Goal: Information Seeking & Learning: Learn about a topic

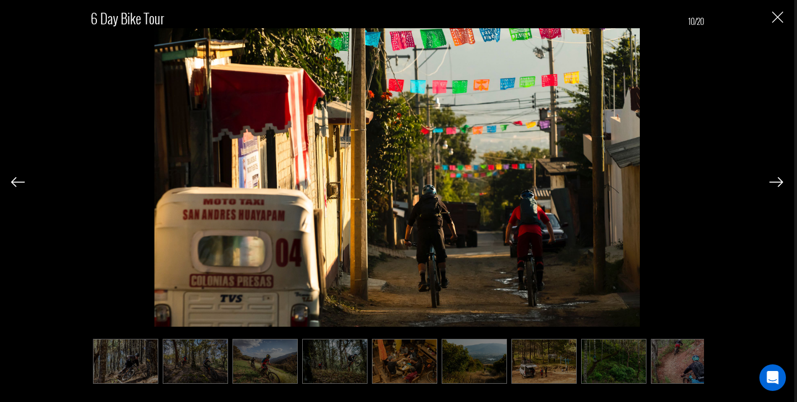
scroll to position [0, 276]
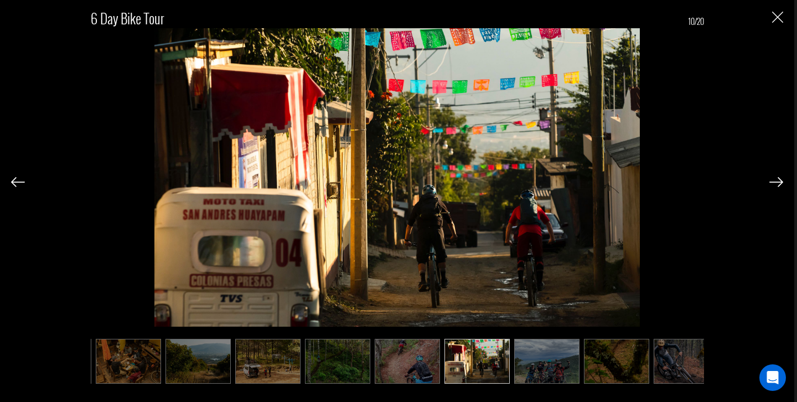
click at [777, 18] on img "Close" at bounding box center [777, 17] width 11 height 11
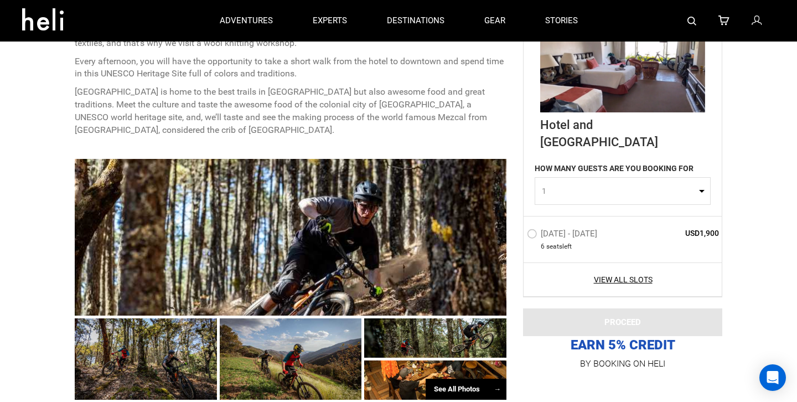
scroll to position [0, 0]
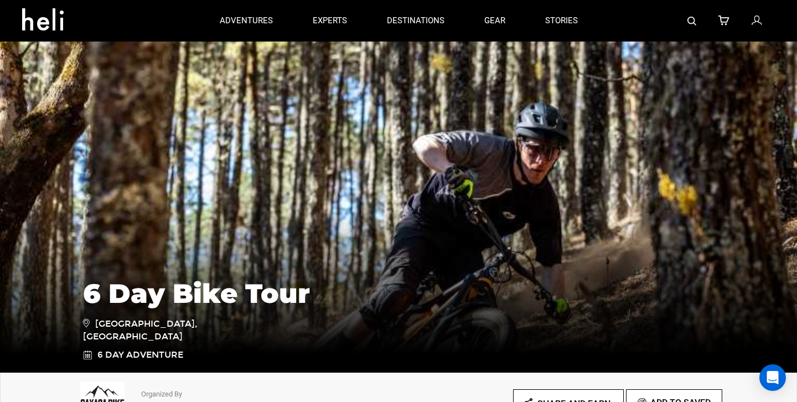
click at [689, 25] on img at bounding box center [692, 21] width 9 height 9
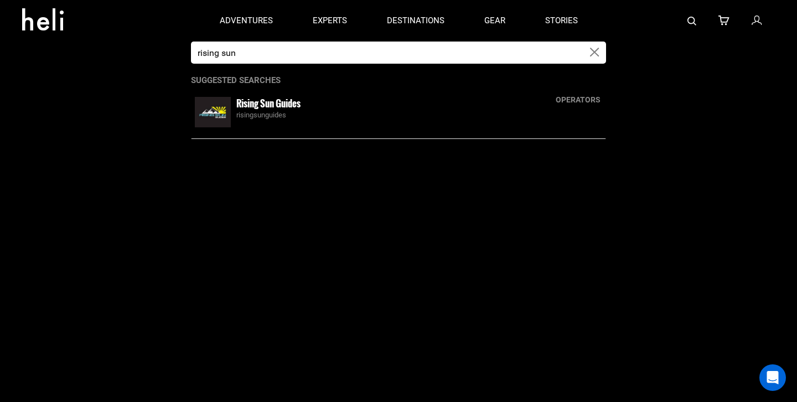
type input "rising sun"
click at [208, 116] on img at bounding box center [213, 112] width 36 height 30
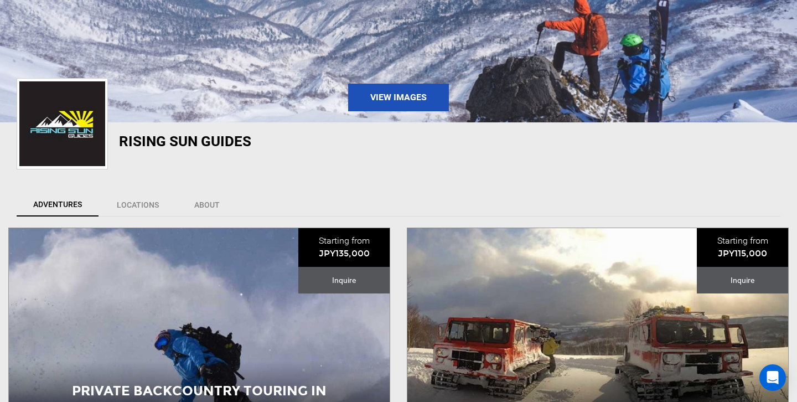
scroll to position [308, 0]
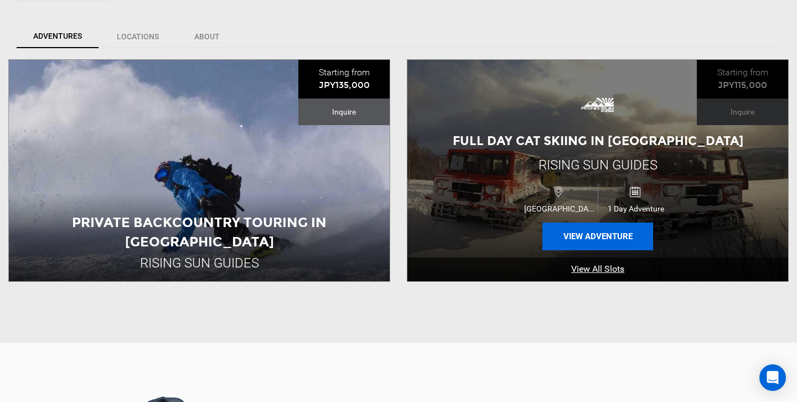
click at [610, 238] on button "View Adventure" at bounding box center [598, 237] width 111 height 28
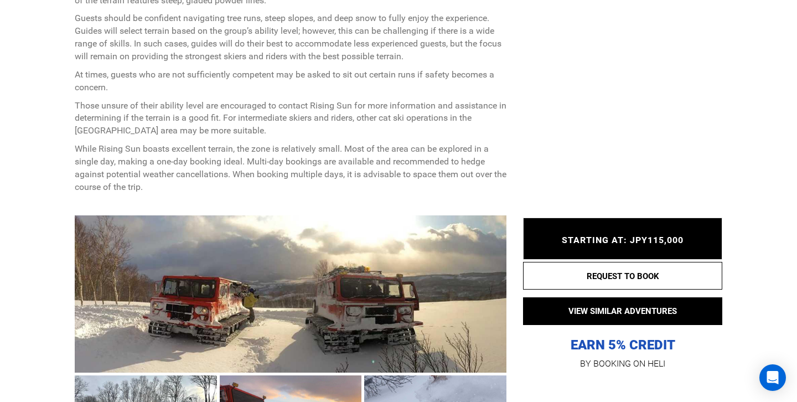
scroll to position [954, 0]
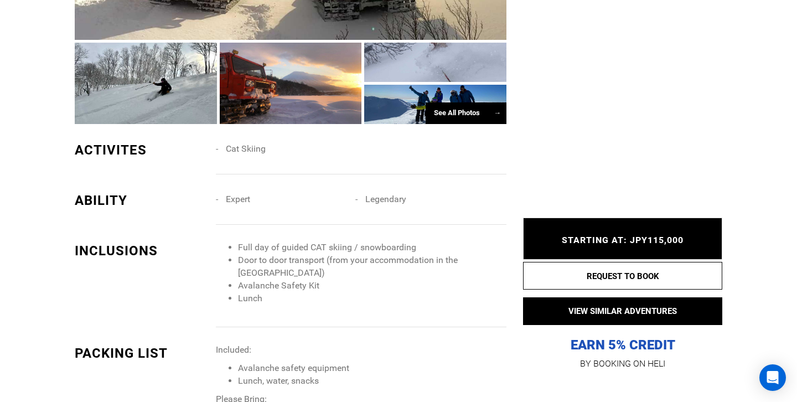
click at [482, 120] on div "See All Photos →" at bounding box center [466, 113] width 81 height 22
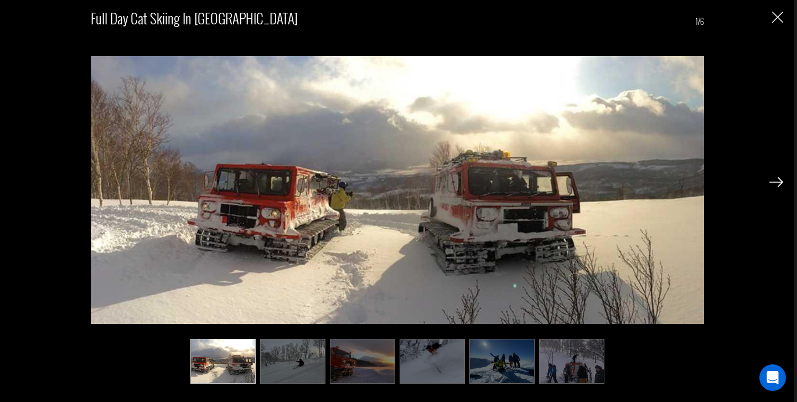
click at [288, 376] on img at bounding box center [292, 361] width 65 height 45
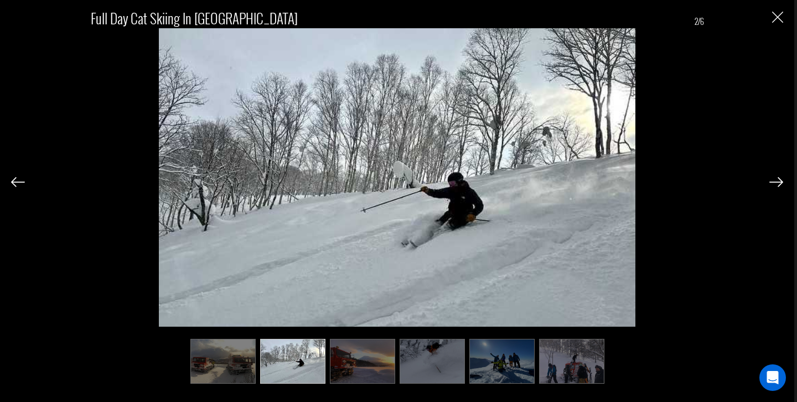
click at [371, 383] on img at bounding box center [362, 361] width 65 height 45
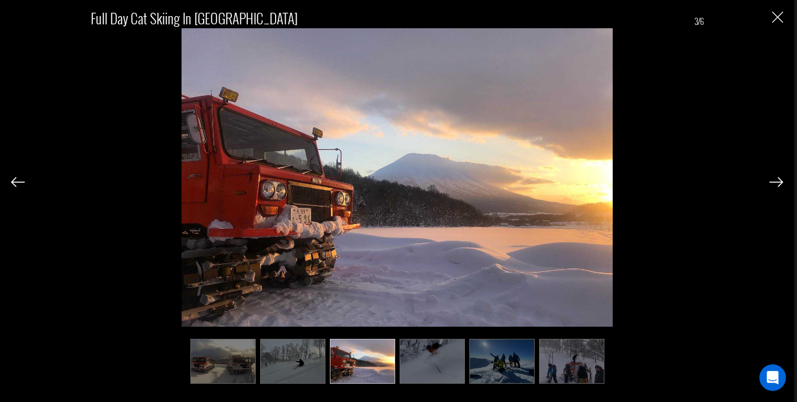
click at [434, 376] on img at bounding box center [432, 361] width 65 height 45
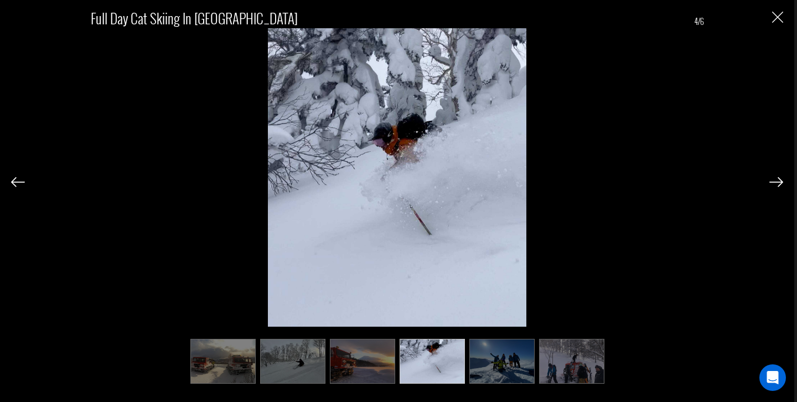
click at [503, 365] on img at bounding box center [501, 361] width 65 height 45
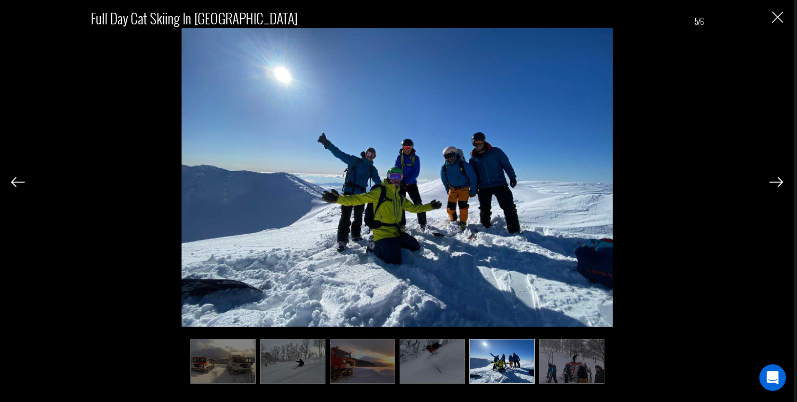
click at [606, 365] on ul at bounding box center [397, 361] width 613 height 45
click at [607, 354] on ul at bounding box center [397, 361] width 613 height 45
click at [569, 354] on img at bounding box center [571, 361] width 65 height 45
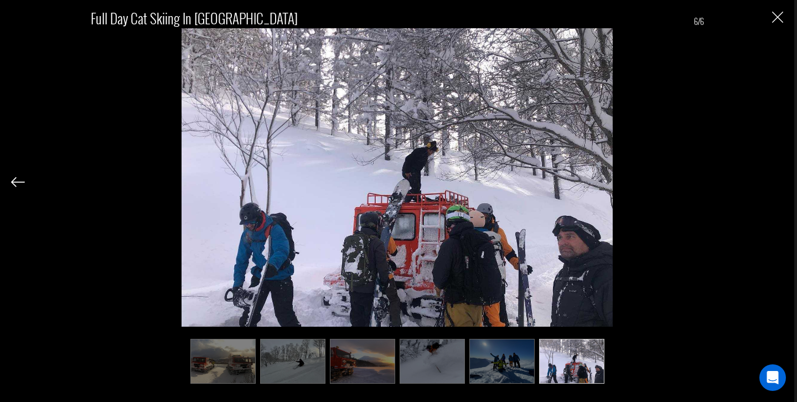
click at [788, 17] on div "Full Day Cat Skiing in [GEOGRAPHIC_DATA] 6/6" at bounding box center [397, 201] width 794 height 402
click at [784, 19] on div "Full Day Cat Skiing in [GEOGRAPHIC_DATA] 6/6" at bounding box center [397, 201] width 794 height 402
click at [779, 14] on img "Close" at bounding box center [777, 17] width 11 height 11
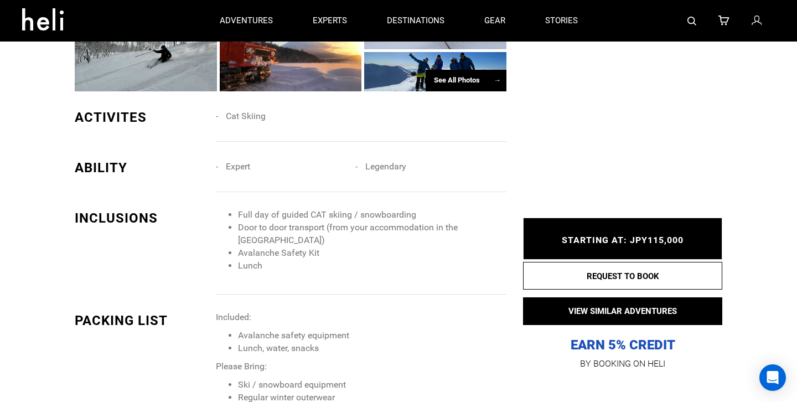
scroll to position [695, 0]
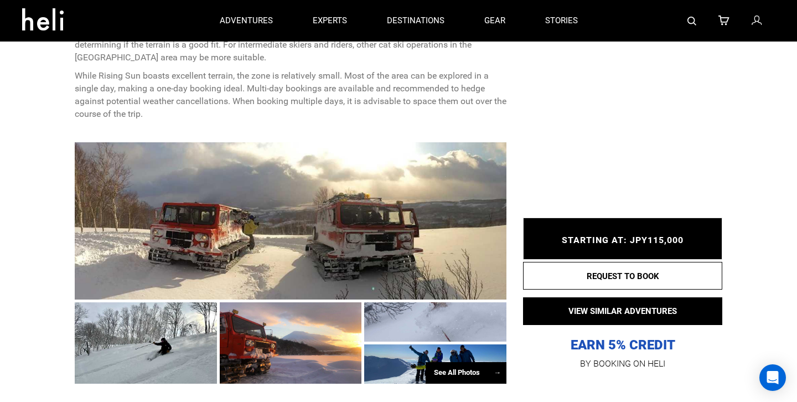
click at [264, 361] on div at bounding box center [291, 342] width 142 height 81
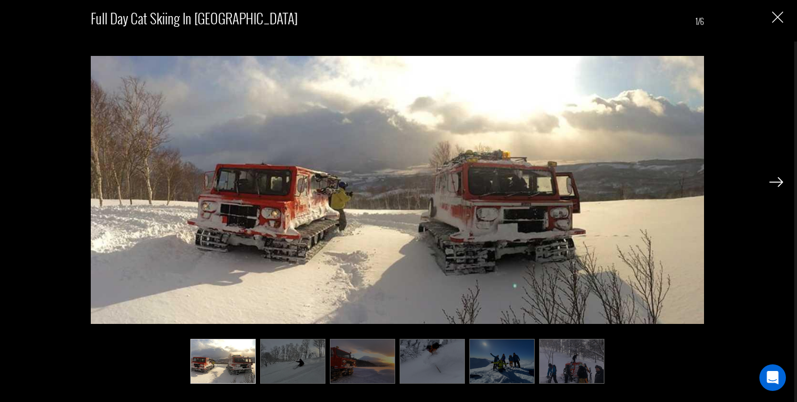
click at [362, 360] on img at bounding box center [362, 361] width 65 height 45
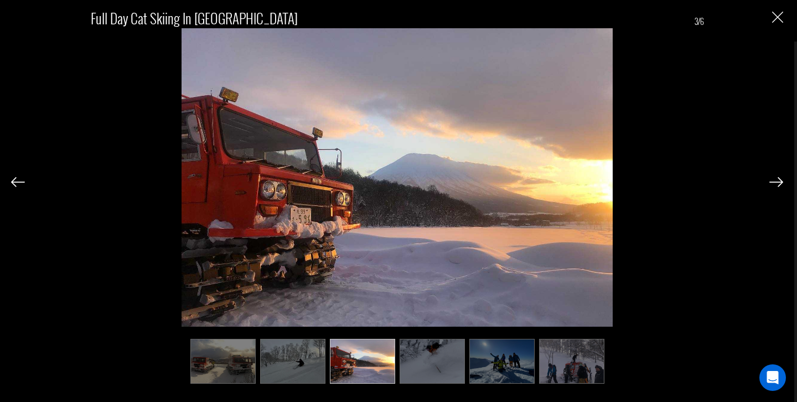
click at [120, 91] on div "Full Day Cat Skiing in [GEOGRAPHIC_DATA] 3/6" at bounding box center [397, 165] width 613 height 324
click at [770, 13] on div "Full Day Cat Skiing in [GEOGRAPHIC_DATA] 3/6" at bounding box center [397, 191] width 772 height 382
click at [773, 13] on img "Close" at bounding box center [777, 17] width 11 height 11
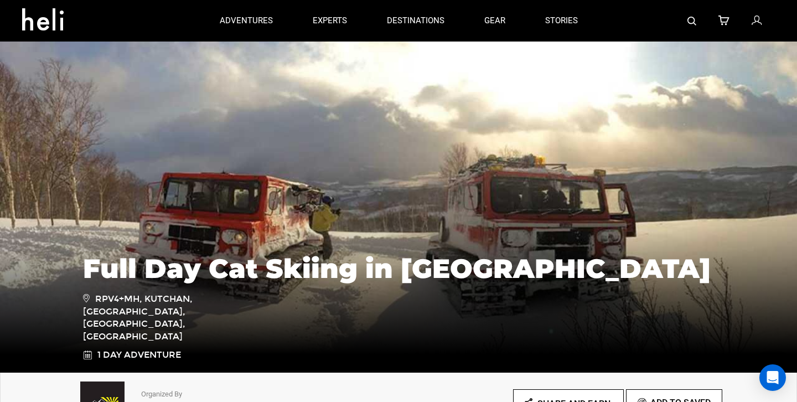
scroll to position [336, 0]
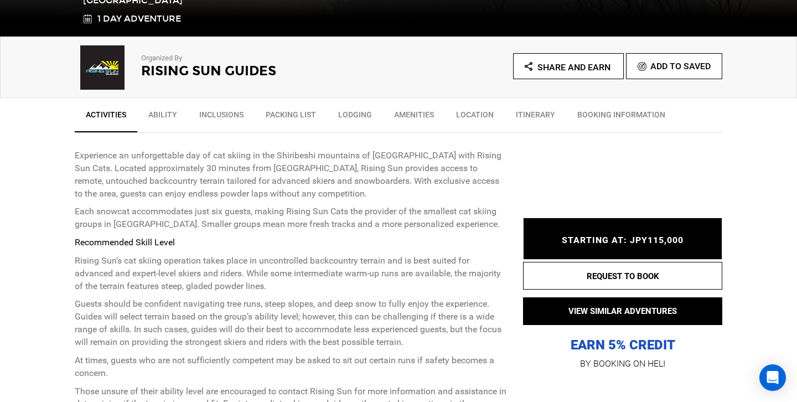
click at [195, 64] on h2 "Rising Sun Guides" at bounding box center [254, 71] width 227 height 14
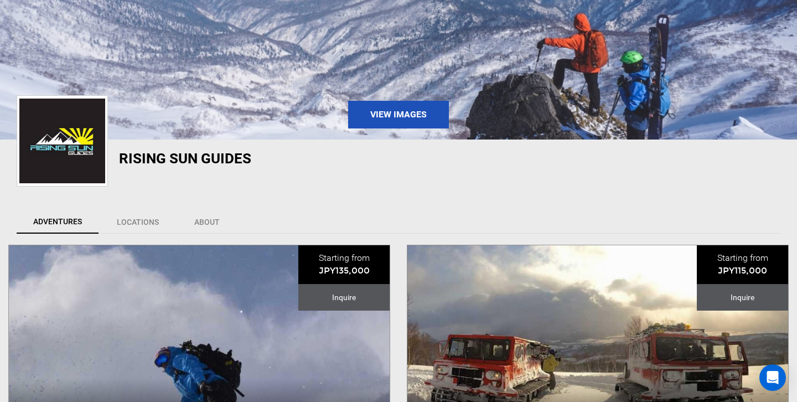
scroll to position [221, 0]
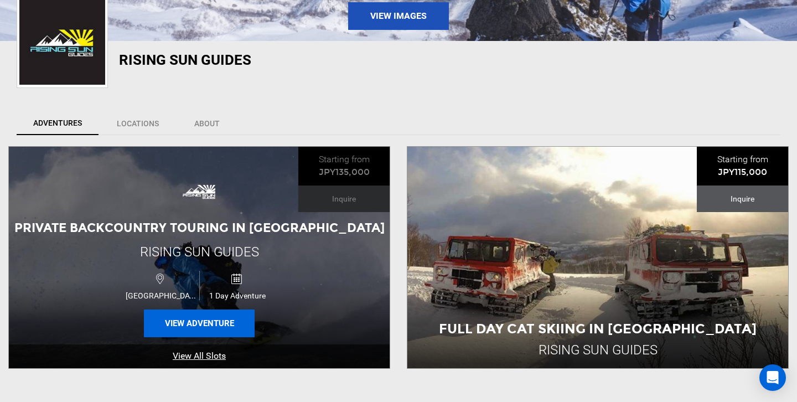
click at [240, 314] on button "View Adventure" at bounding box center [199, 323] width 111 height 28
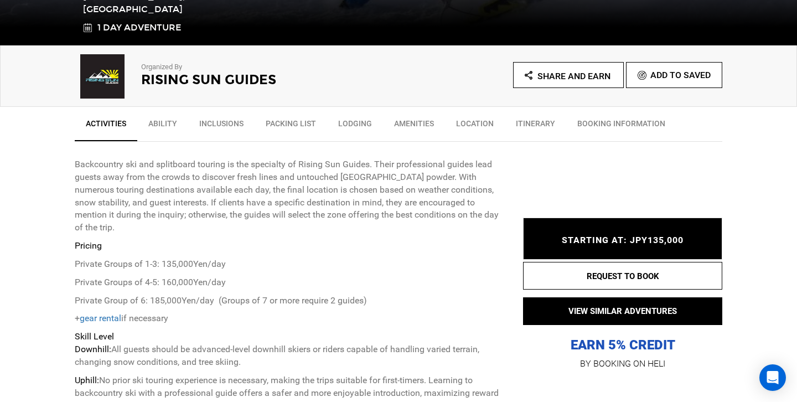
scroll to position [712, 0]
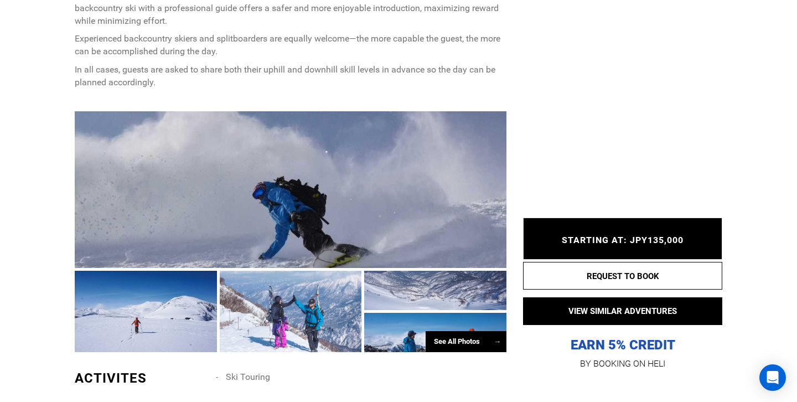
click at [450, 331] on div "See All Photos →" at bounding box center [466, 342] width 81 height 22
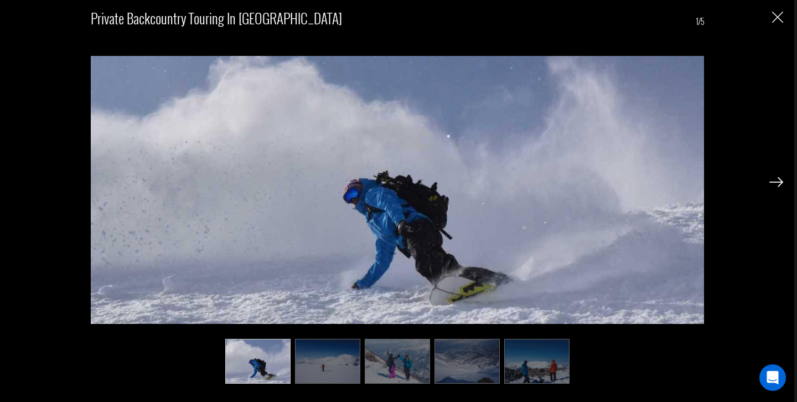
click at [428, 359] on img at bounding box center [397, 361] width 65 height 45
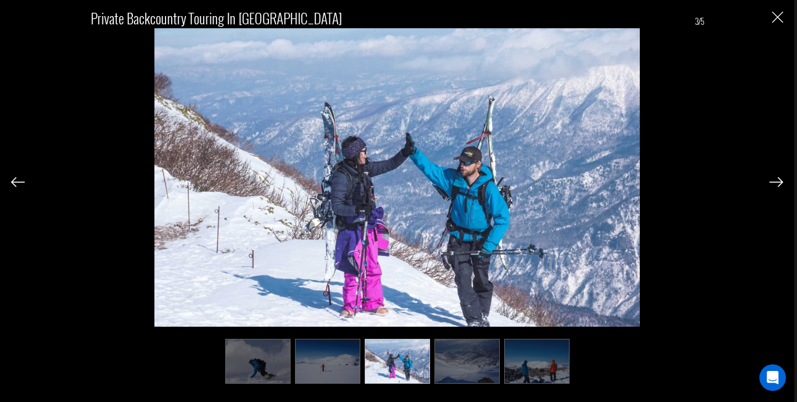
click at [452, 370] on img at bounding box center [467, 361] width 65 height 45
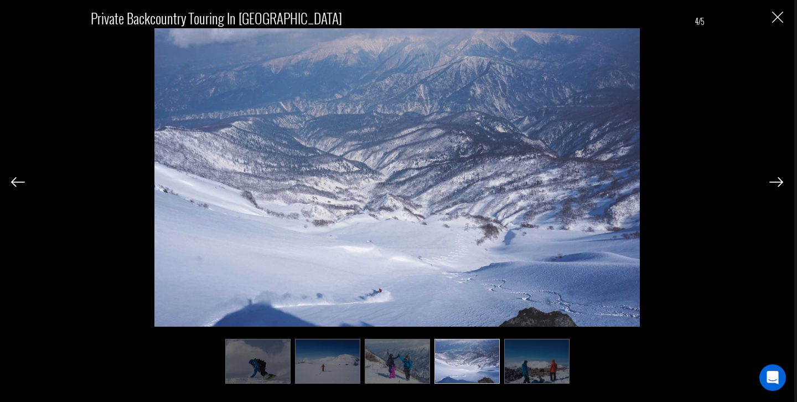
click at [518, 358] on img at bounding box center [536, 361] width 65 height 45
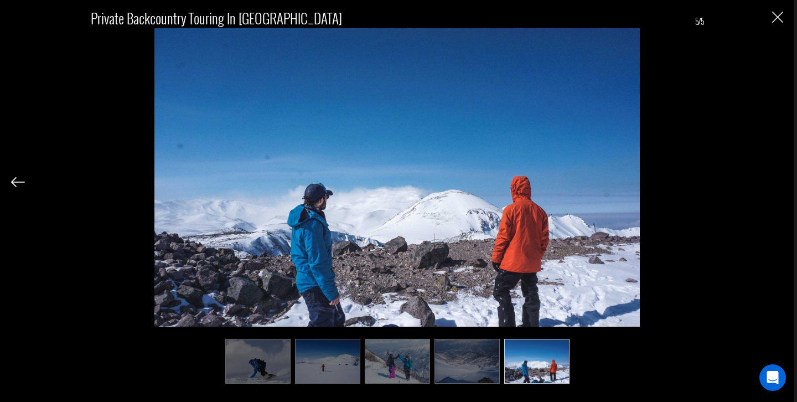
click at [336, 364] on img at bounding box center [327, 361] width 65 height 45
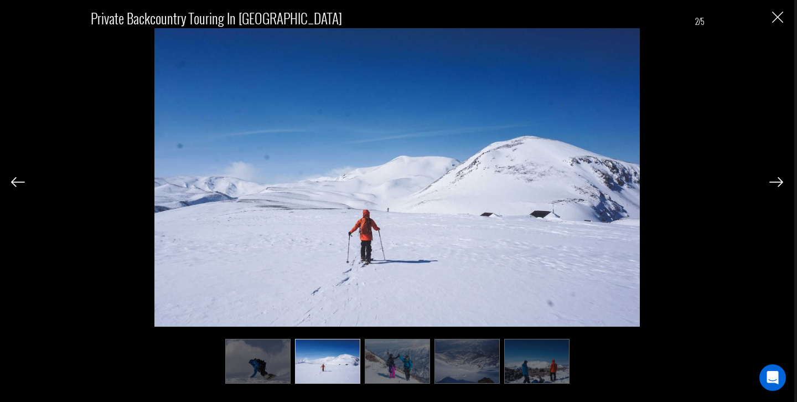
click at [253, 357] on img at bounding box center [257, 361] width 65 height 45
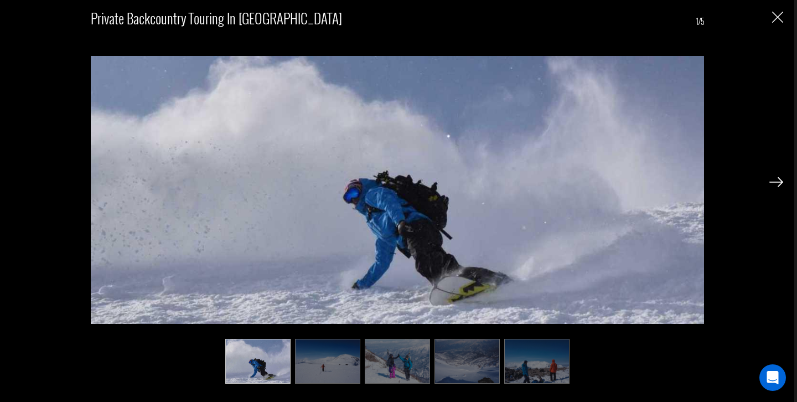
click at [383, 361] on img at bounding box center [397, 361] width 65 height 45
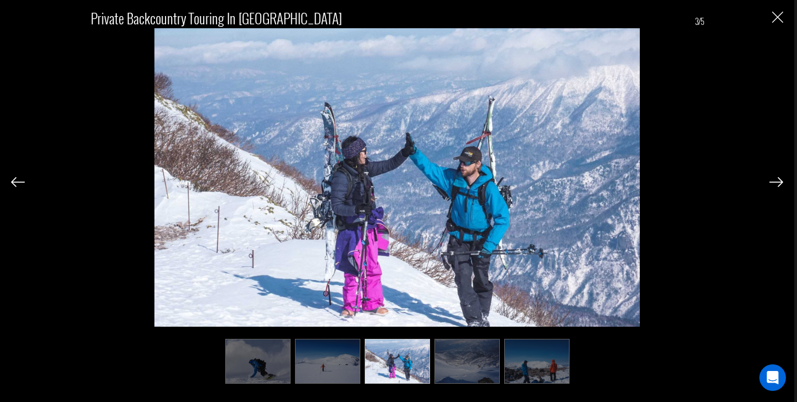
click at [777, 14] on img "Close" at bounding box center [777, 17] width 11 height 11
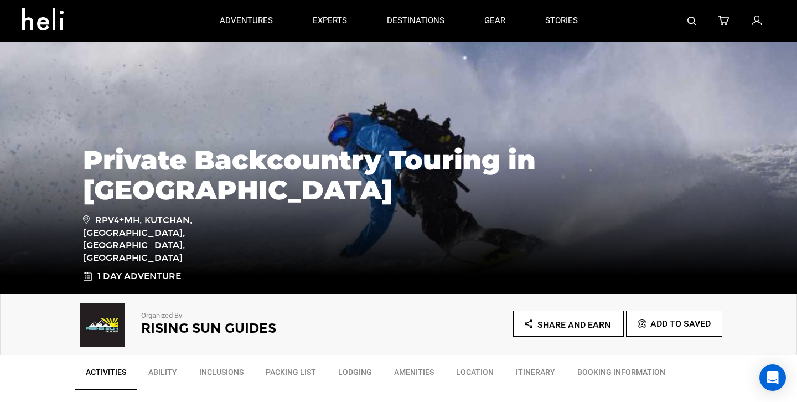
scroll to position [0, 0]
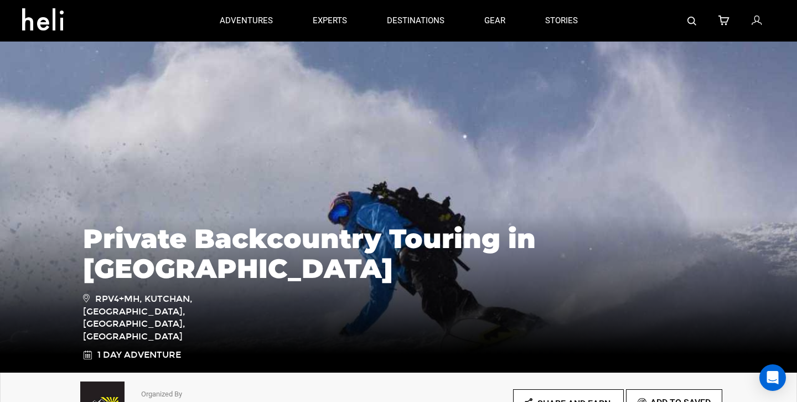
click at [699, 20] on div at bounding box center [687, 21] width 178 height 42
click at [689, 21] on img at bounding box center [692, 21] width 9 height 9
click at [698, 22] on div at bounding box center [687, 21] width 178 height 42
click at [694, 22] on img at bounding box center [692, 21] width 9 height 9
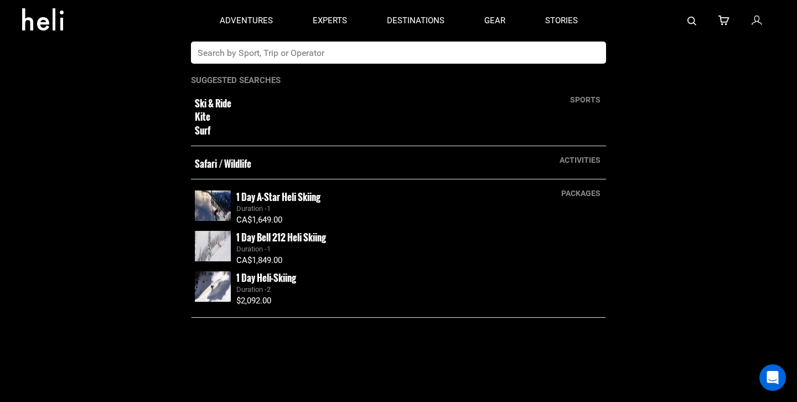
click at [447, 58] on input "text" at bounding box center [387, 53] width 393 height 22
type input "northern escape"
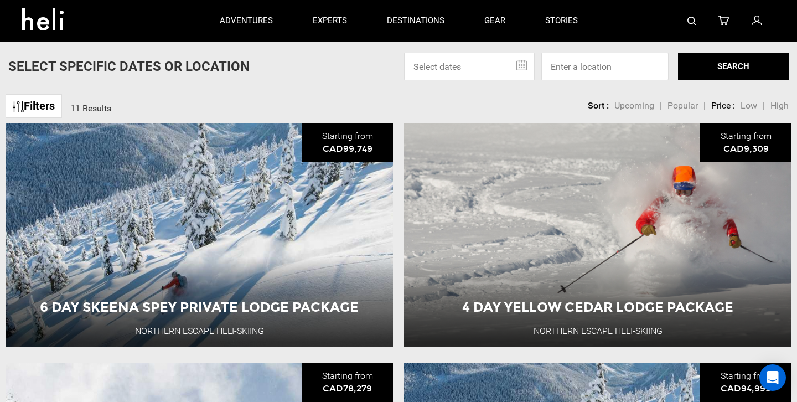
type input "northern escape"
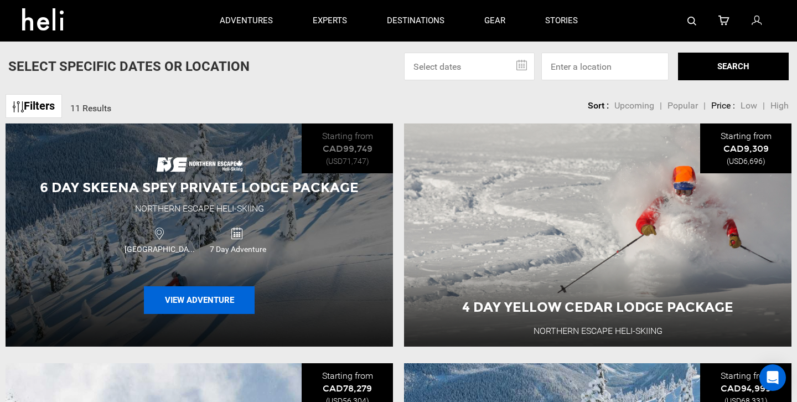
click at [224, 305] on button "View Adventure" at bounding box center [199, 300] width 111 height 28
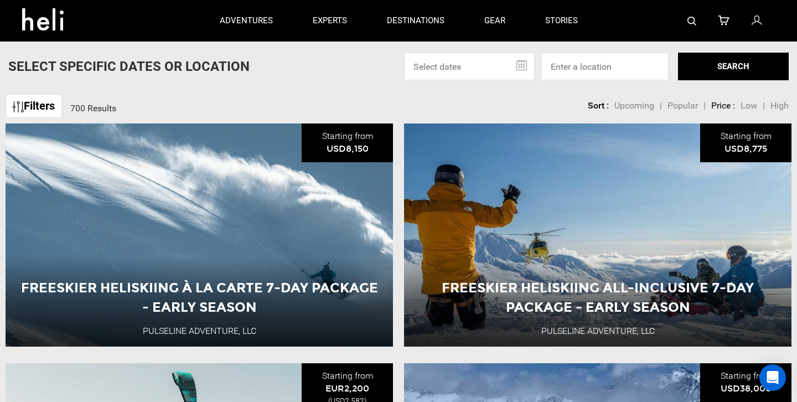
click at [690, 18] on img at bounding box center [692, 21] width 9 height 9
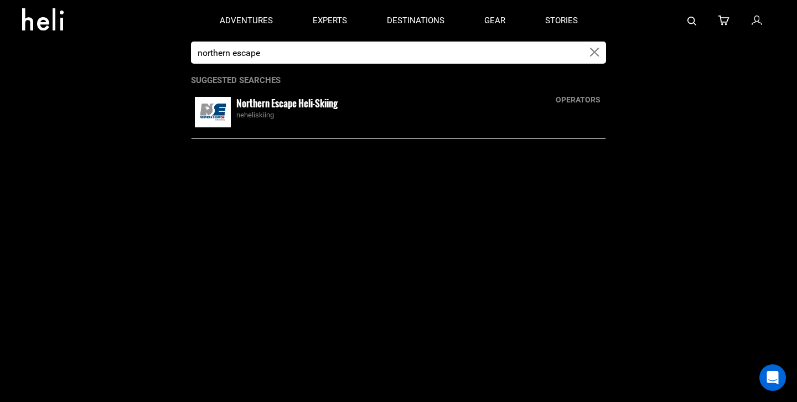
type input "northern escape"
click at [206, 107] on img at bounding box center [213, 112] width 36 height 30
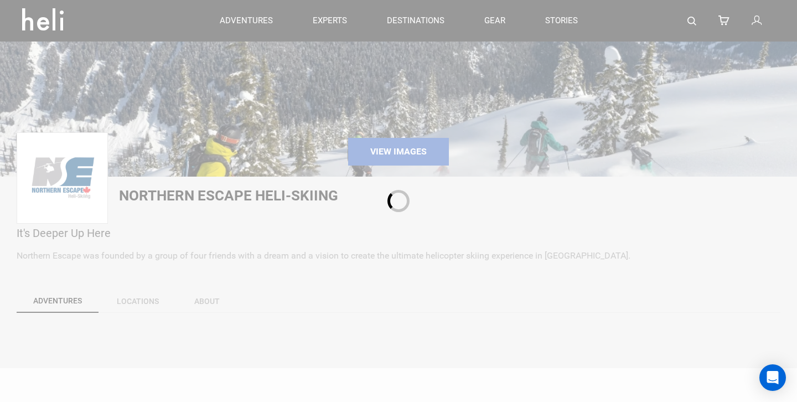
scroll to position [124, 0]
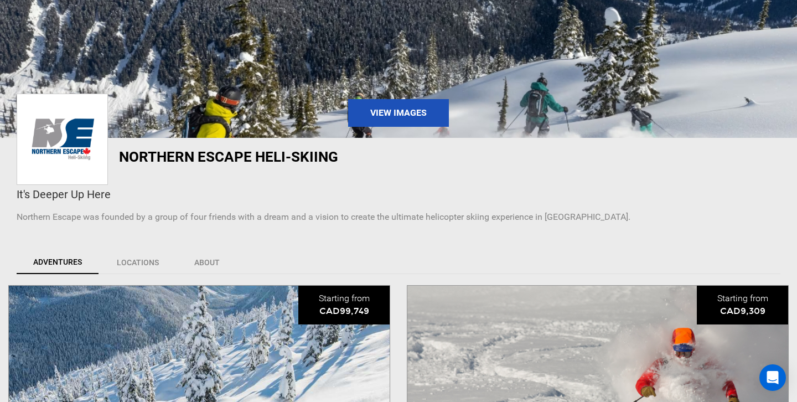
click at [206, 107] on div "View Images" at bounding box center [398, 113] width 797 height 28
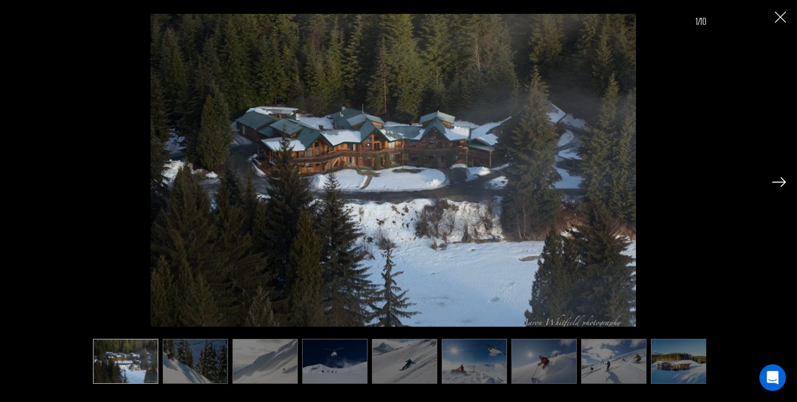
click at [782, 16] on img "Close" at bounding box center [780, 17] width 11 height 11
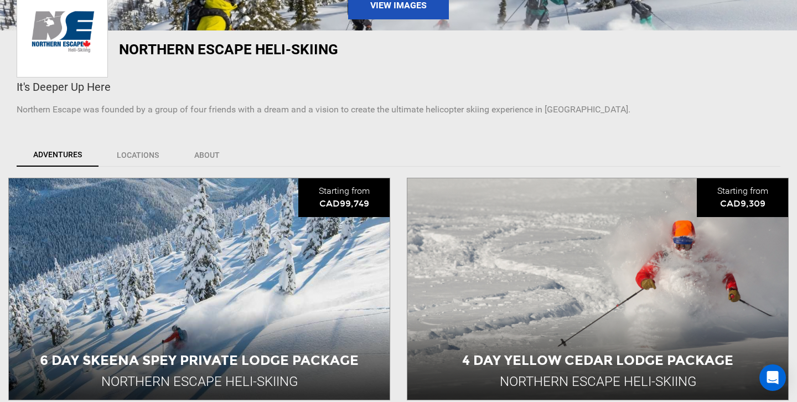
scroll to position [347, 0]
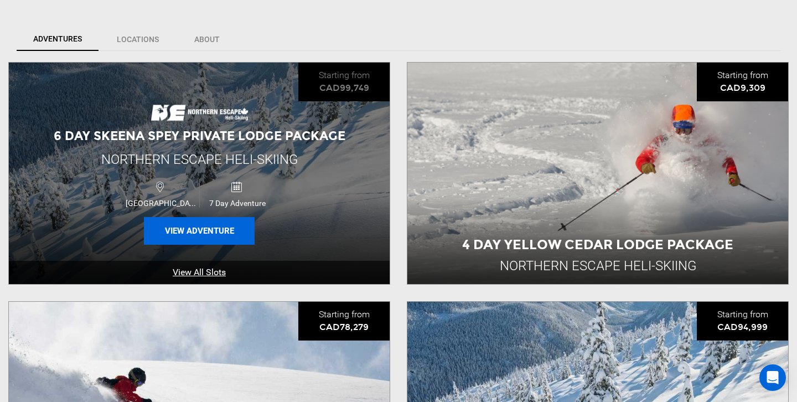
click at [226, 233] on button "View Adventure" at bounding box center [199, 231] width 111 height 28
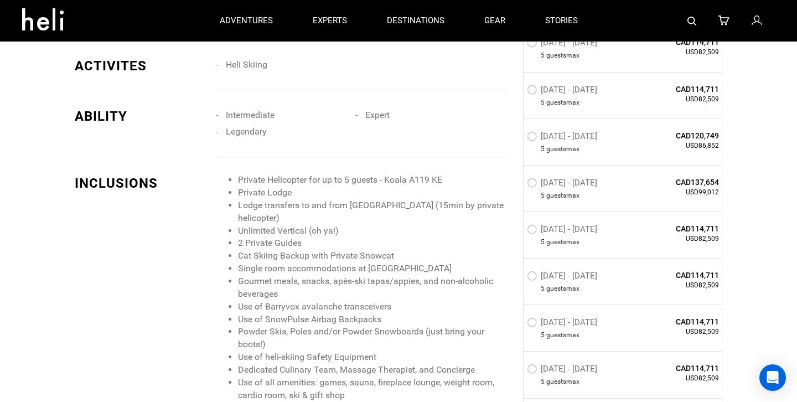
scroll to position [857, 0]
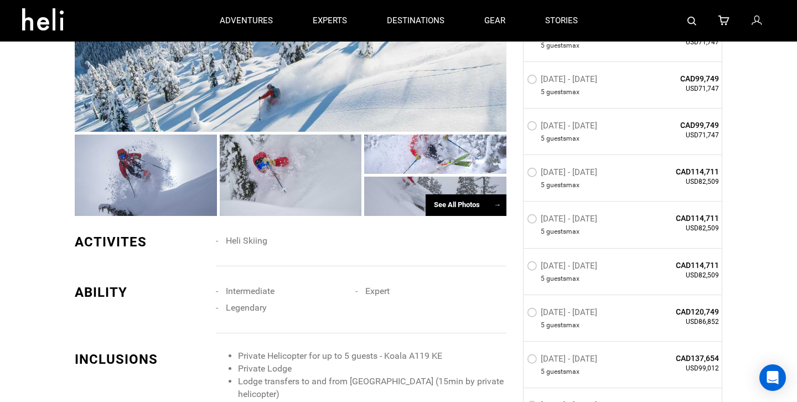
click at [273, 98] on div at bounding box center [291, 53] width 432 height 157
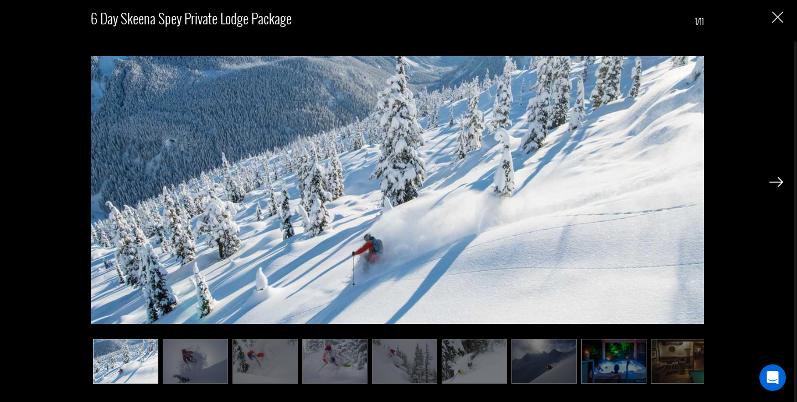
click at [223, 353] on img at bounding box center [195, 361] width 65 height 45
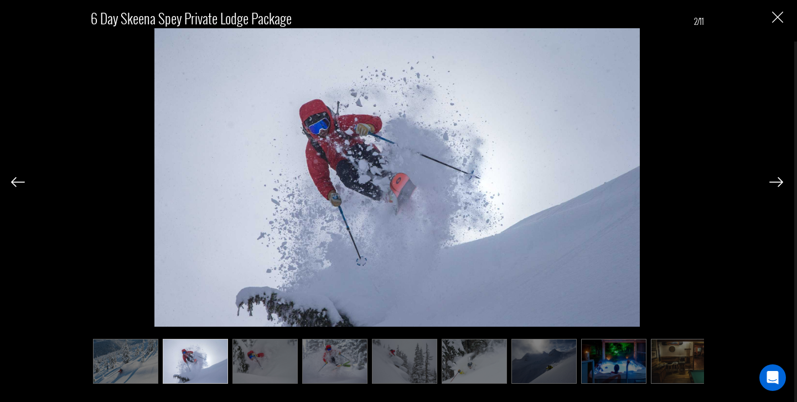
click at [264, 361] on img at bounding box center [265, 361] width 65 height 45
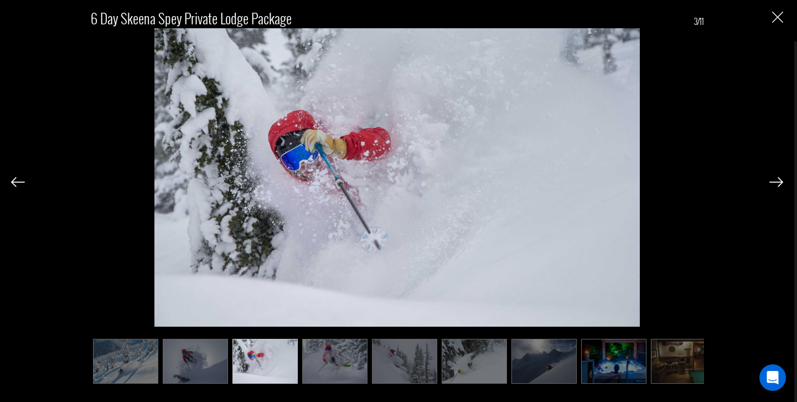
click at [345, 353] on img at bounding box center [334, 361] width 65 height 45
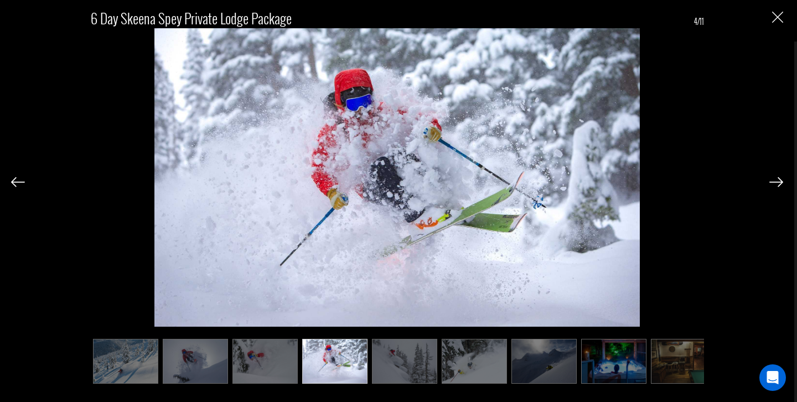
click at [412, 357] on img at bounding box center [404, 361] width 65 height 45
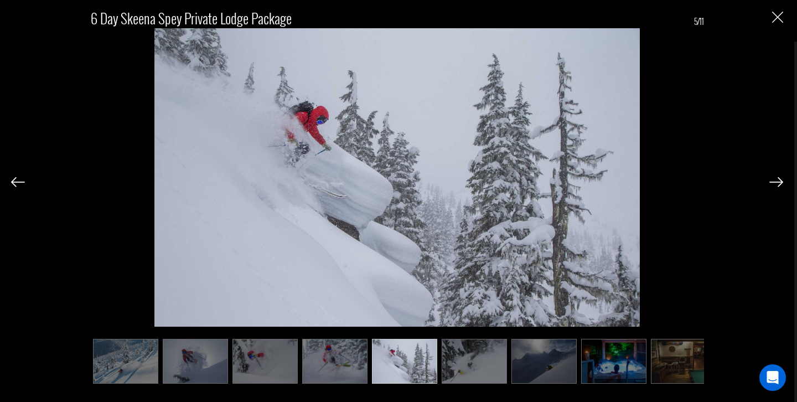
click at [493, 362] on img at bounding box center [474, 361] width 65 height 45
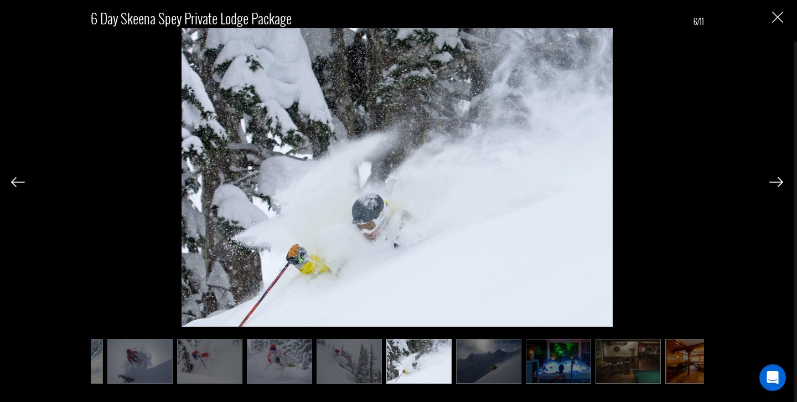
click at [525, 363] on ul at bounding box center [397, 361] width 613 height 45
click at [492, 369] on img at bounding box center [488, 361] width 65 height 45
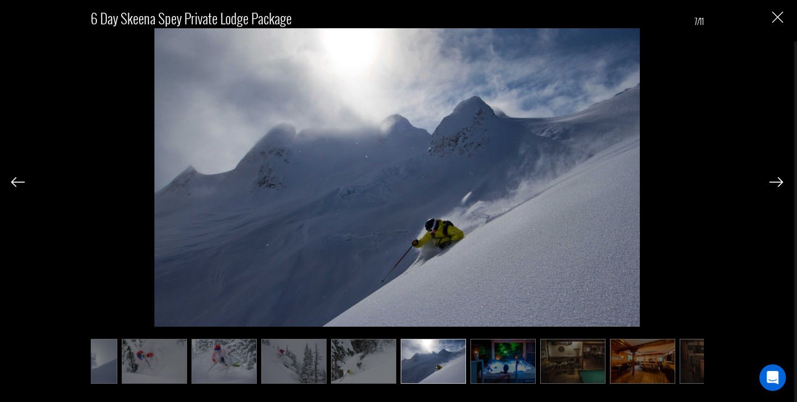
click at [506, 368] on img at bounding box center [503, 361] width 65 height 45
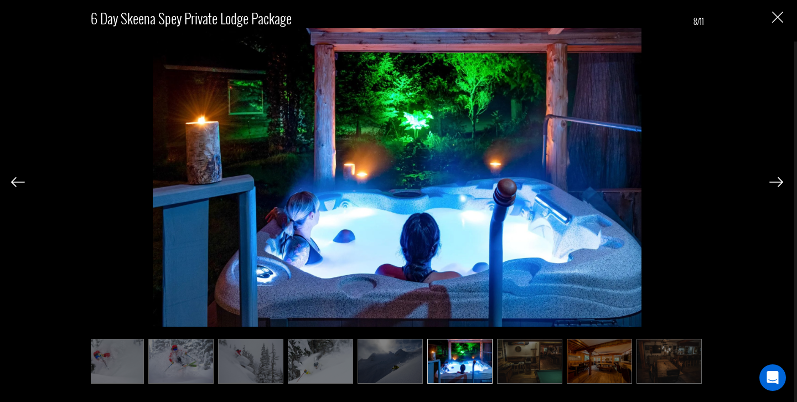
click at [404, 366] on img at bounding box center [390, 361] width 65 height 45
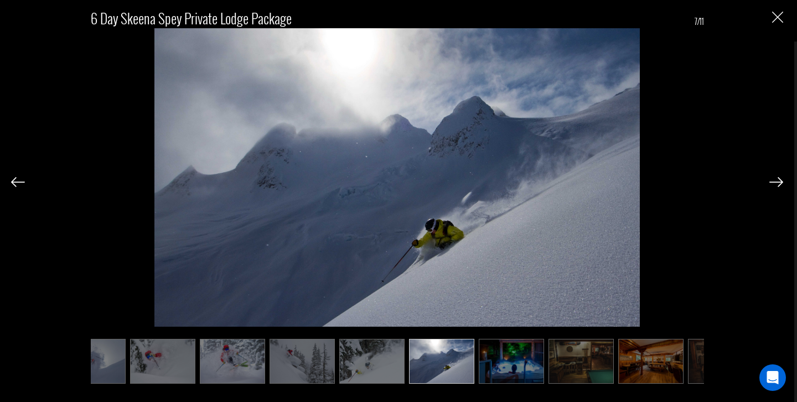
scroll to position [0, 99]
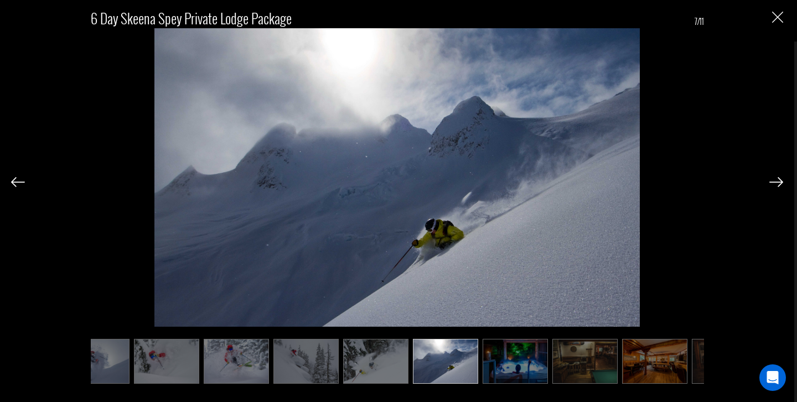
click at [651, 368] on img at bounding box center [654, 361] width 65 height 45
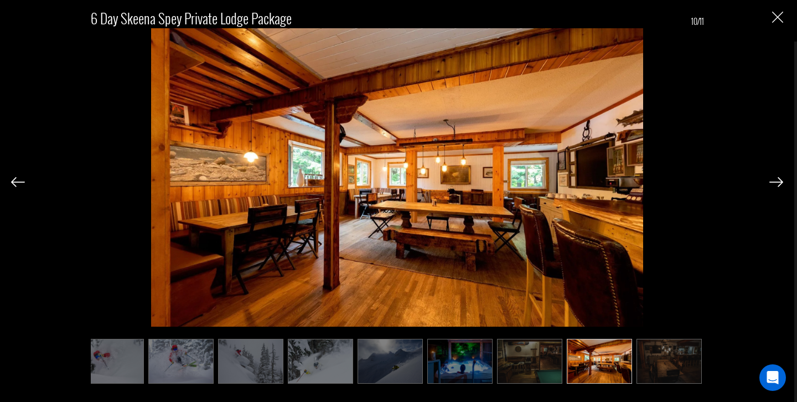
scroll to position [0, 154]
click at [651, 368] on img at bounding box center [669, 361] width 65 height 45
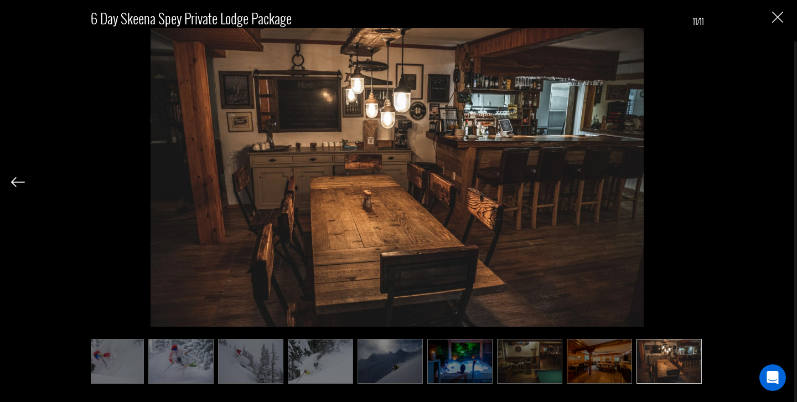
click at [117, 359] on img at bounding box center [111, 361] width 65 height 45
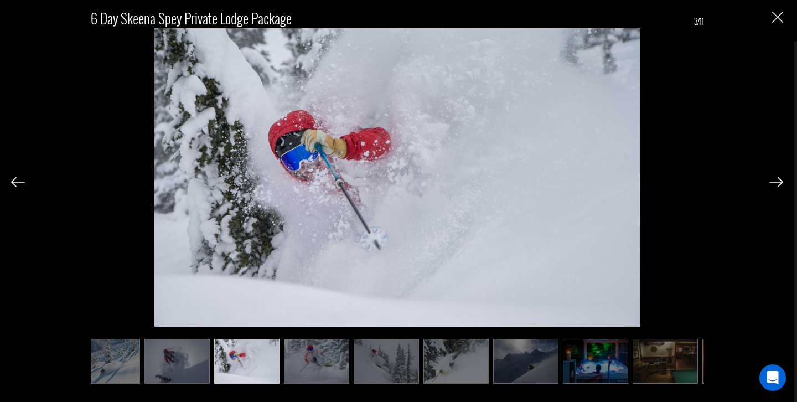
scroll to position [0, 0]
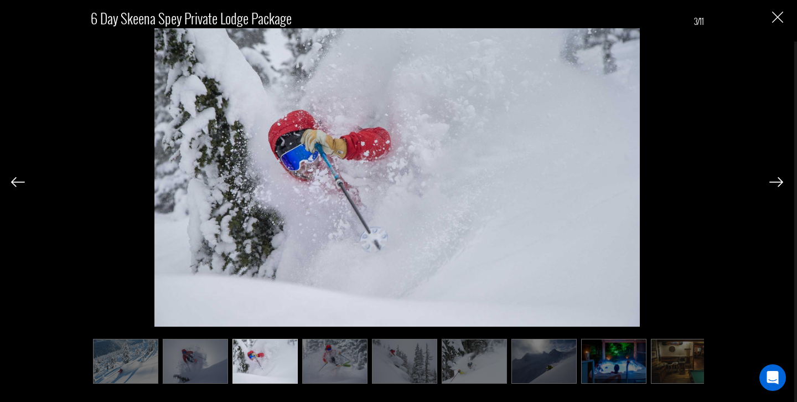
click at [153, 364] on img at bounding box center [125, 361] width 65 height 45
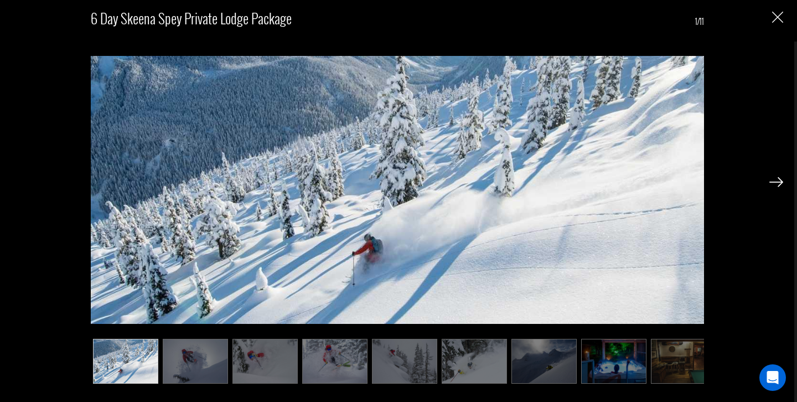
click at [781, 18] on img "Close" at bounding box center [777, 17] width 11 height 11
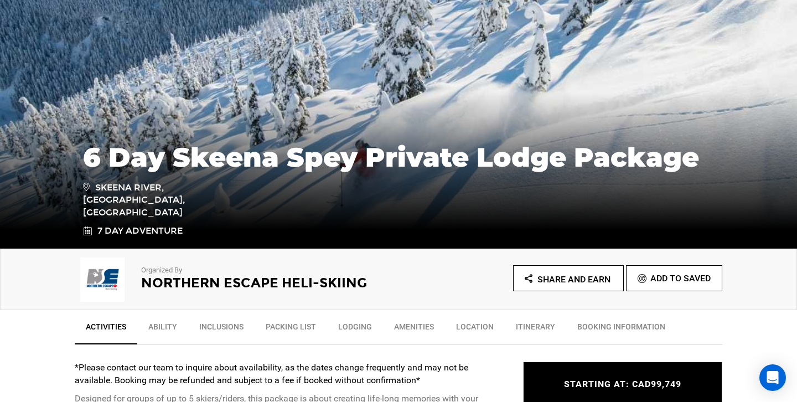
scroll to position [140, 0]
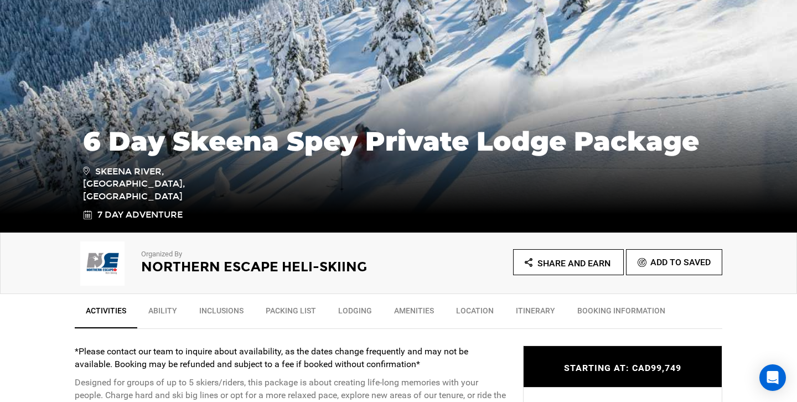
click at [171, 255] on p "Organized By" at bounding box center [254, 254] width 227 height 11
click at [171, 265] on h2 "Northern Escape Heli-Skiing" at bounding box center [254, 267] width 227 height 14
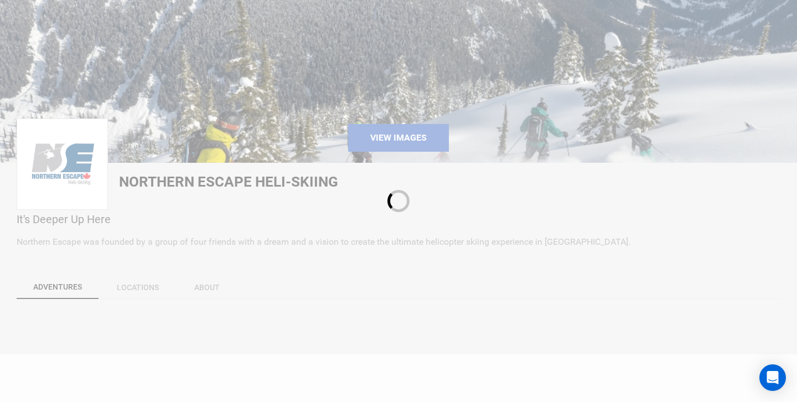
scroll to position [180, 0]
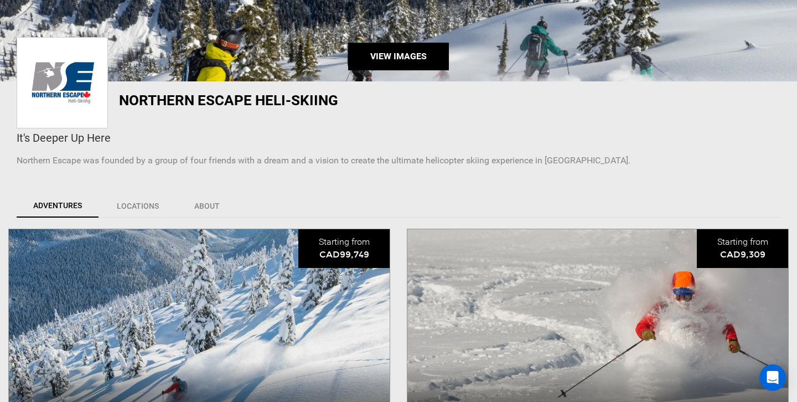
click at [391, 51] on link "View Images" at bounding box center [398, 57] width 101 height 28
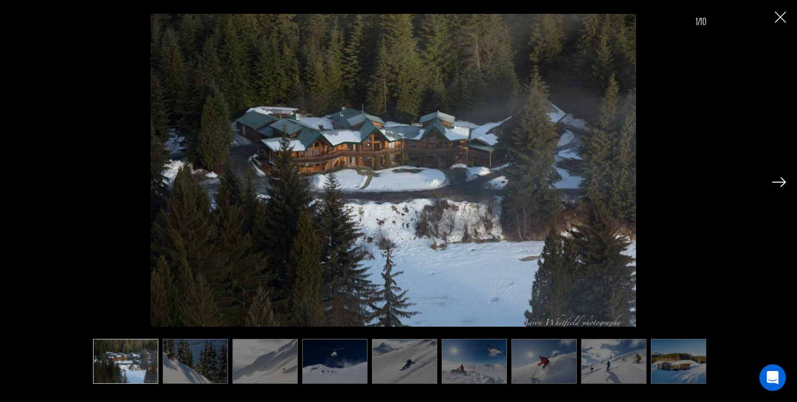
click at [195, 365] on img at bounding box center [195, 361] width 65 height 45
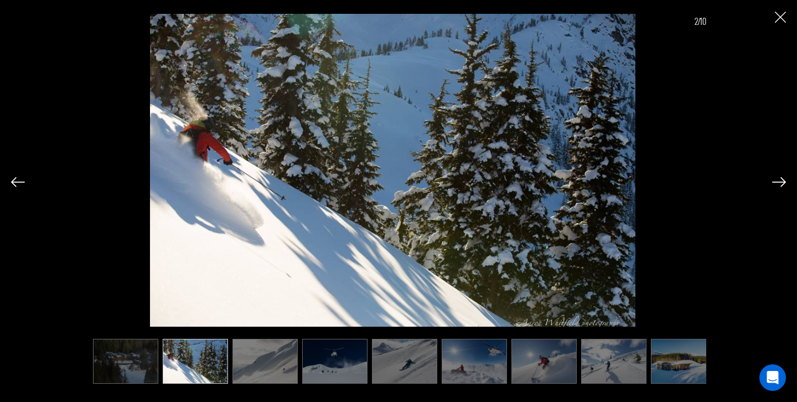
click at [301, 375] on ul at bounding box center [399, 361] width 616 height 45
click at [135, 369] on img at bounding box center [125, 361] width 65 height 45
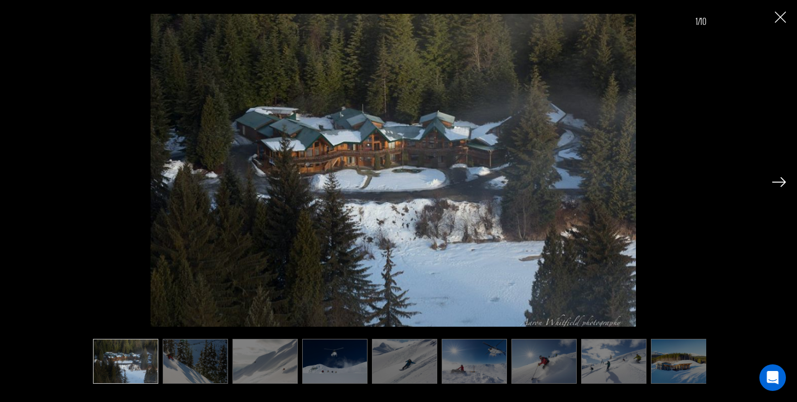
click at [274, 377] on img at bounding box center [265, 361] width 65 height 45
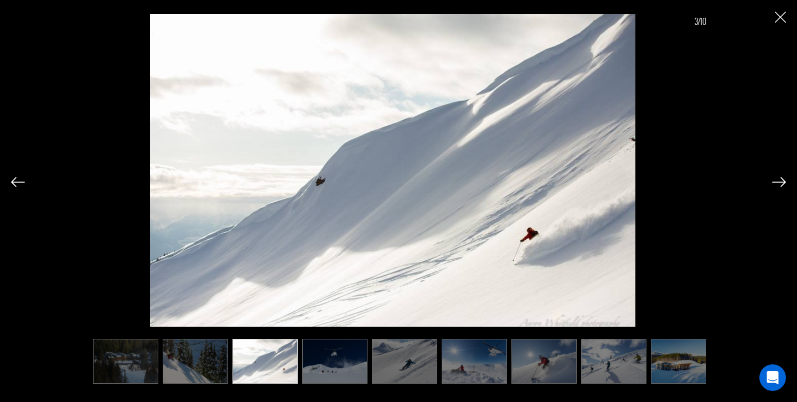
click at [327, 369] on img at bounding box center [334, 361] width 65 height 45
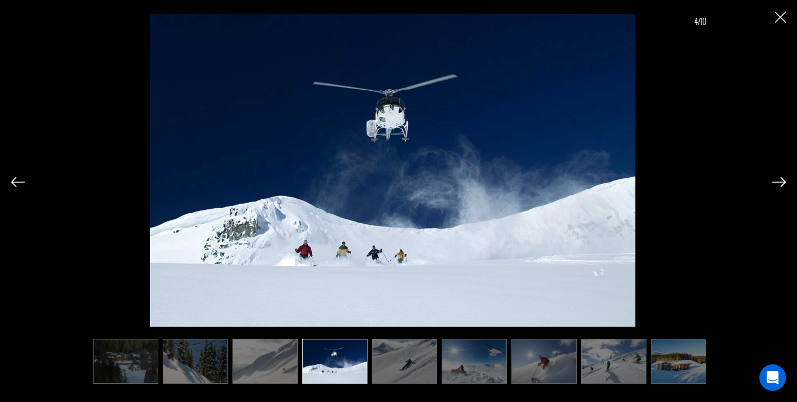
click at [380, 368] on img at bounding box center [404, 361] width 65 height 45
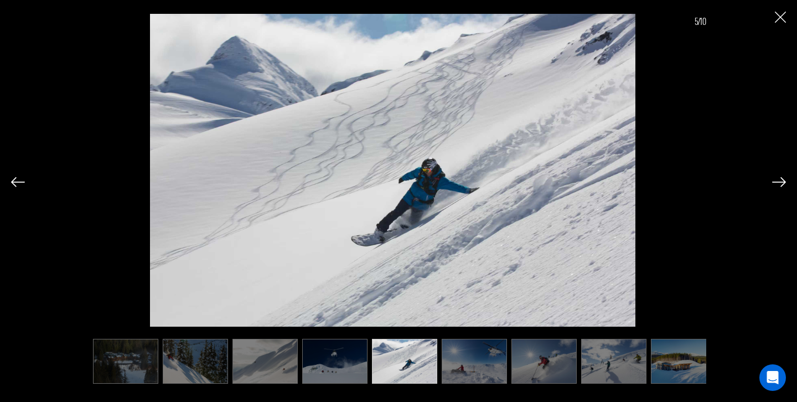
click at [472, 364] on img at bounding box center [474, 361] width 65 height 45
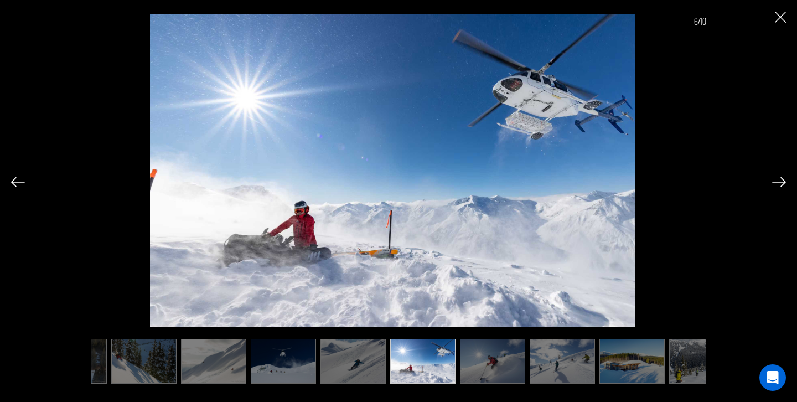
click at [543, 364] on img at bounding box center [562, 361] width 65 height 45
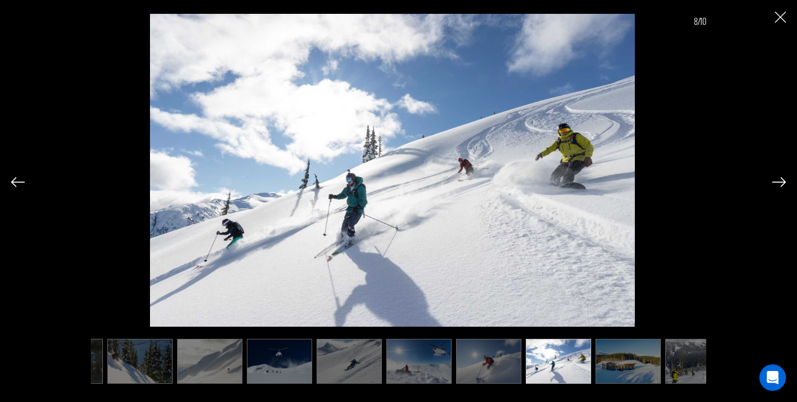
scroll to position [0, 82]
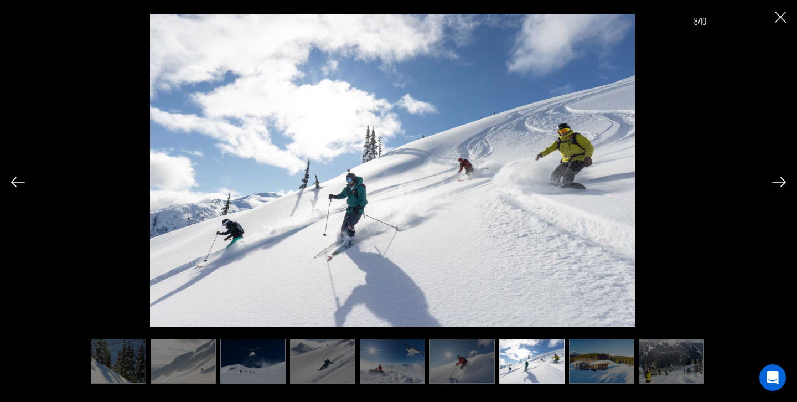
click at [475, 362] on img at bounding box center [462, 361] width 65 height 45
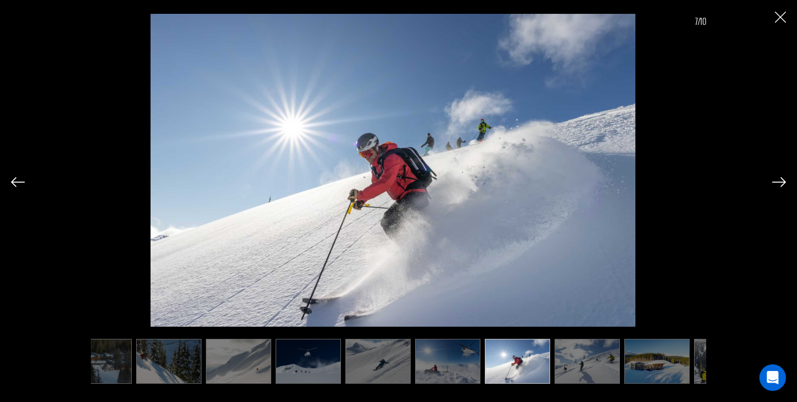
click at [597, 366] on img at bounding box center [587, 361] width 65 height 45
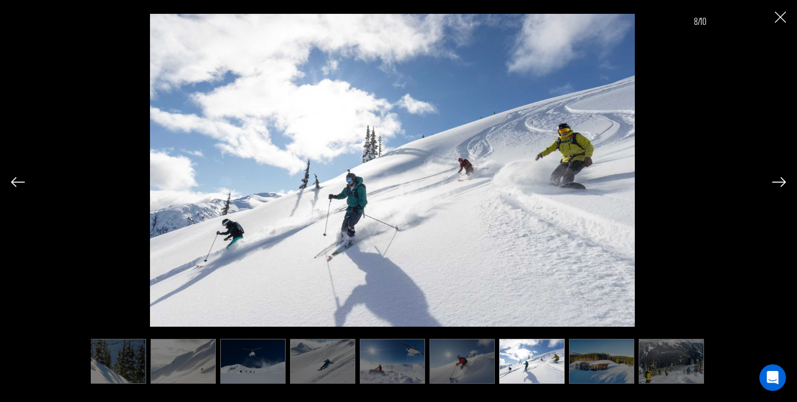
click at [607, 367] on img at bounding box center [601, 361] width 65 height 45
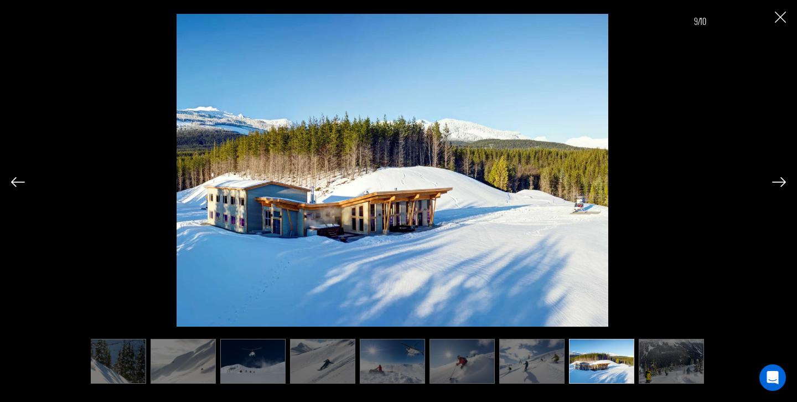
click at [777, 12] on img "Close" at bounding box center [780, 17] width 11 height 11
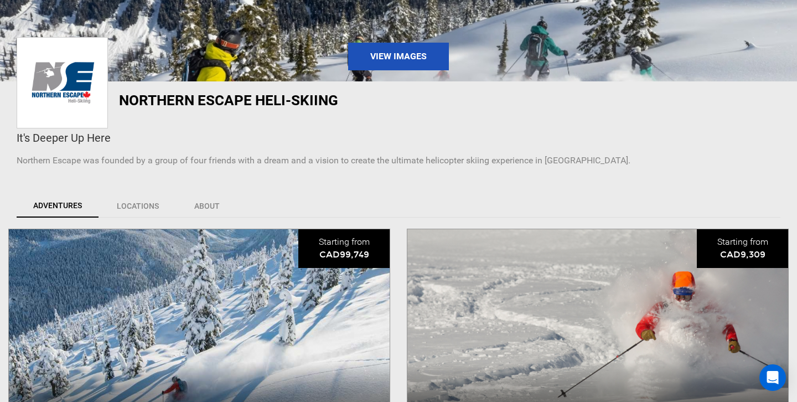
scroll to position [0, 0]
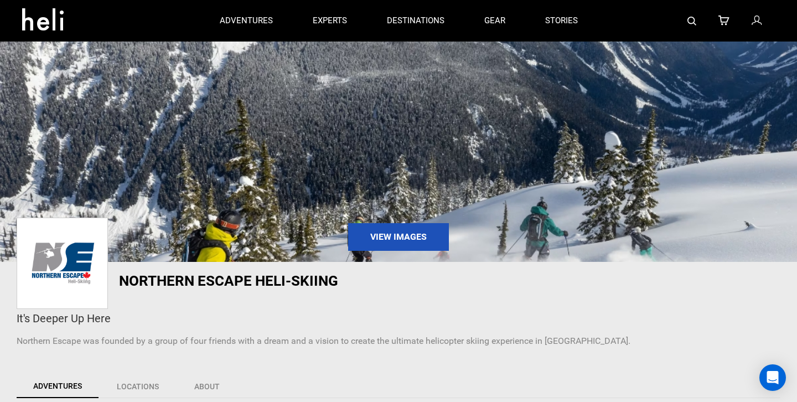
click at [694, 25] on img at bounding box center [692, 21] width 9 height 9
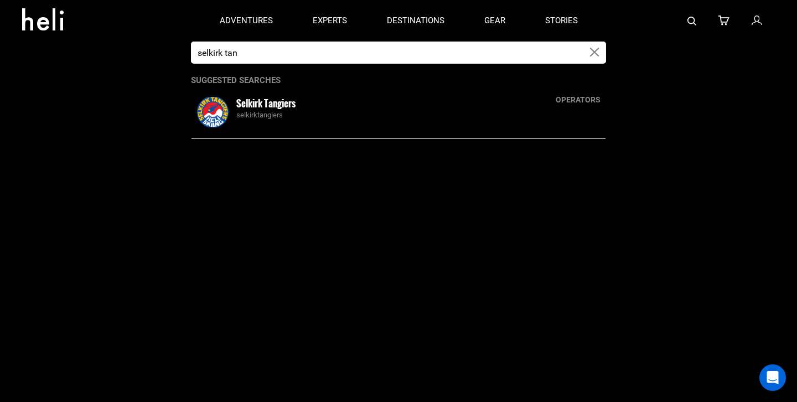
type input "selkirk tan"
click at [216, 105] on img at bounding box center [213, 112] width 36 height 30
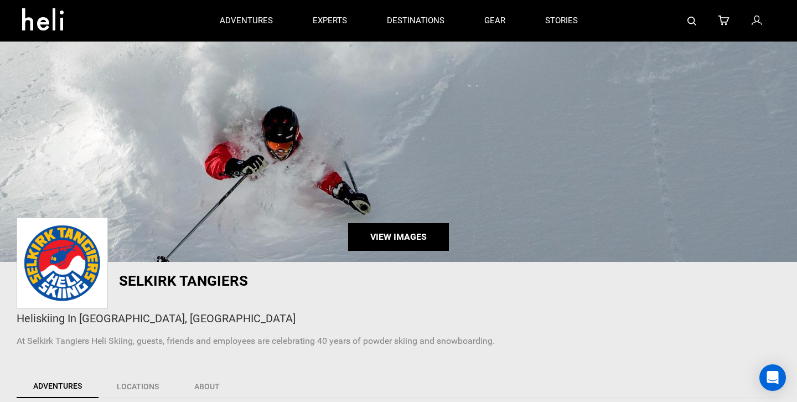
click at [370, 242] on link "View Images" at bounding box center [398, 237] width 101 height 28
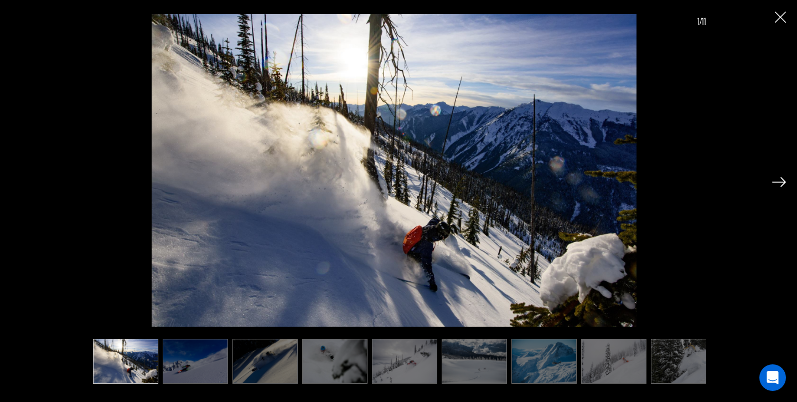
click at [193, 365] on img at bounding box center [195, 361] width 65 height 45
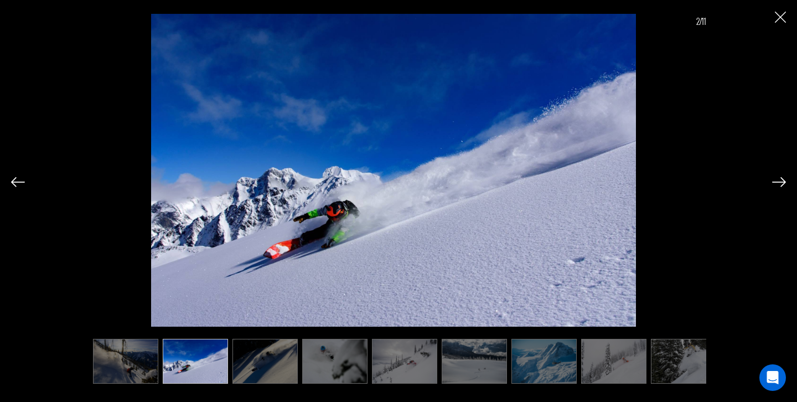
click at [269, 366] on img at bounding box center [265, 361] width 65 height 45
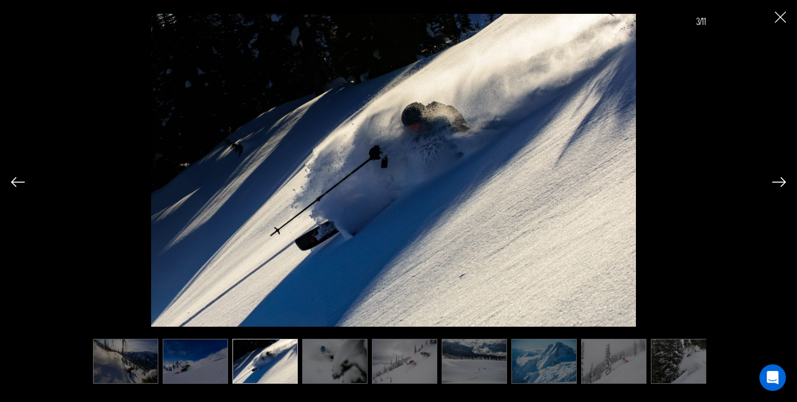
click at [339, 369] on img at bounding box center [334, 361] width 65 height 45
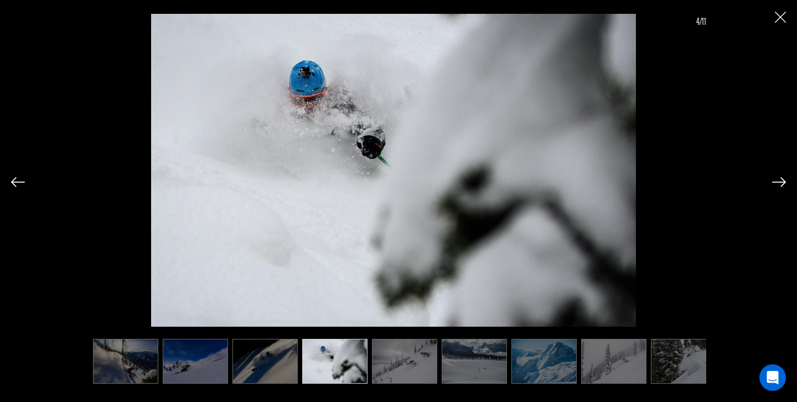
click at [430, 373] on img at bounding box center [404, 361] width 65 height 45
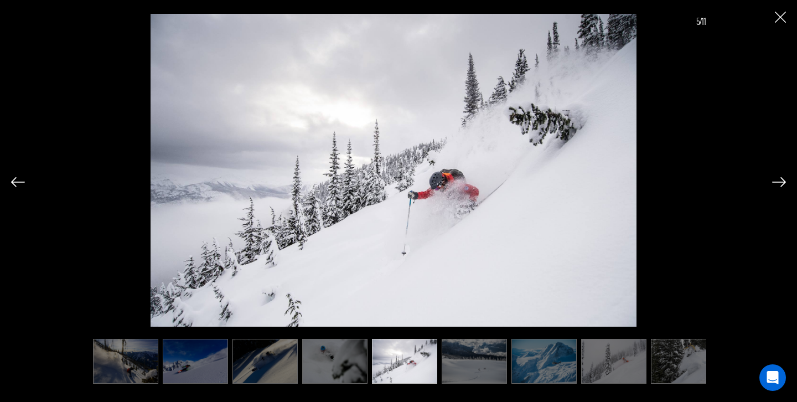
click at [357, 366] on img at bounding box center [334, 361] width 65 height 45
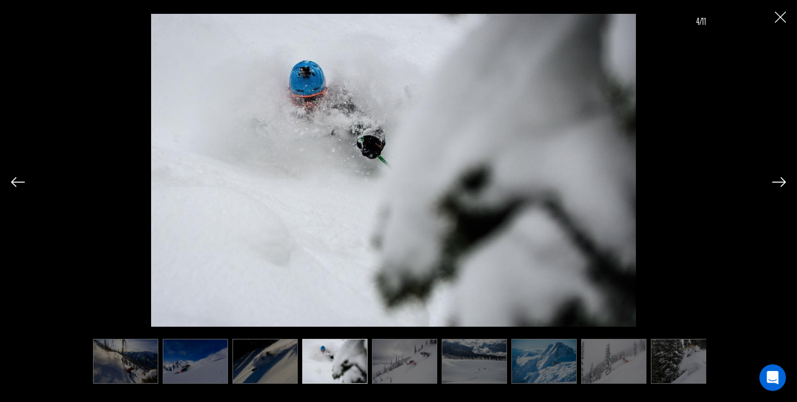
click at [412, 365] on img at bounding box center [404, 361] width 65 height 45
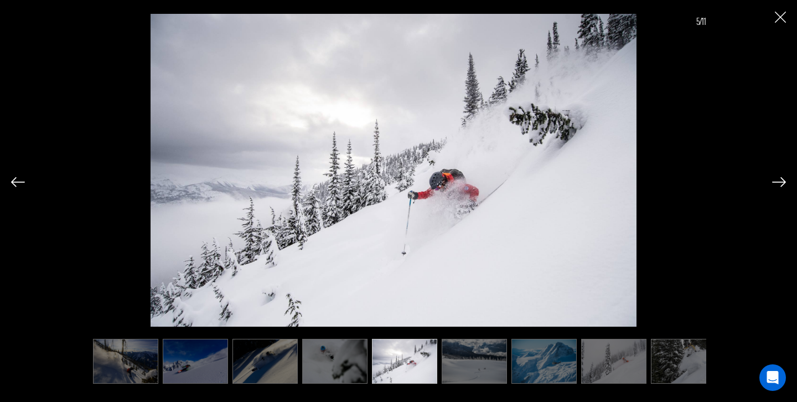
click at [497, 365] on img at bounding box center [474, 361] width 65 height 45
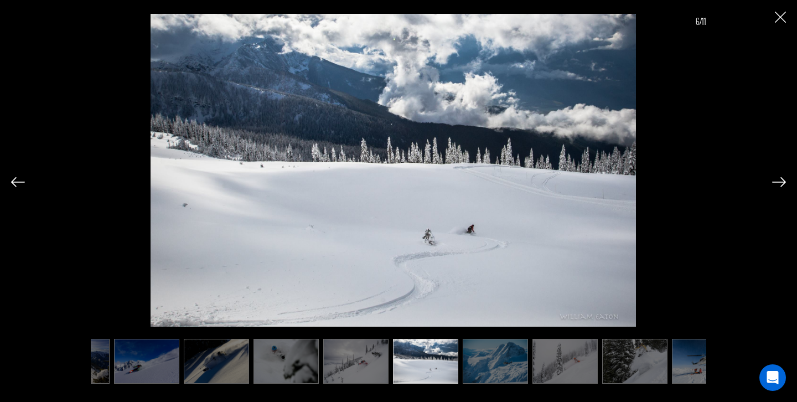
click at [550, 362] on img at bounding box center [565, 361] width 65 height 45
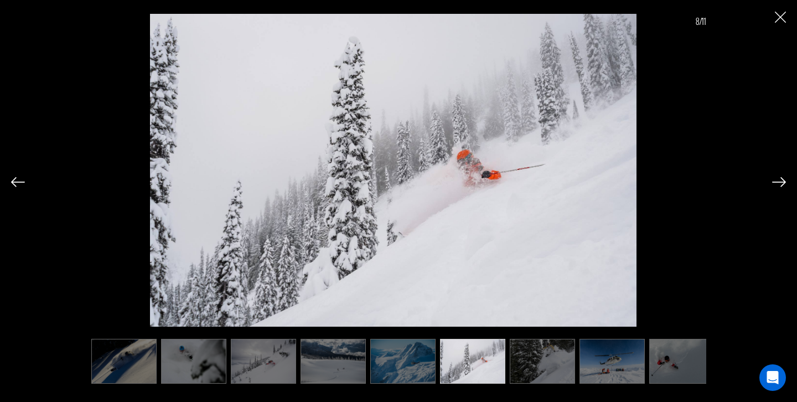
click at [458, 360] on img at bounding box center [472, 361] width 65 height 45
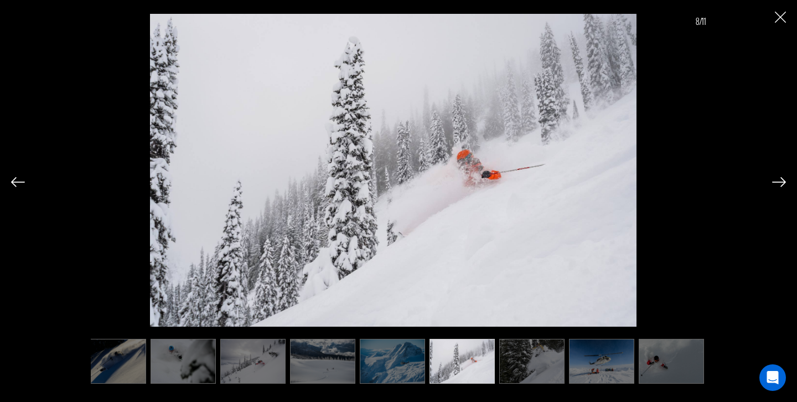
click at [387, 362] on img at bounding box center [392, 361] width 65 height 45
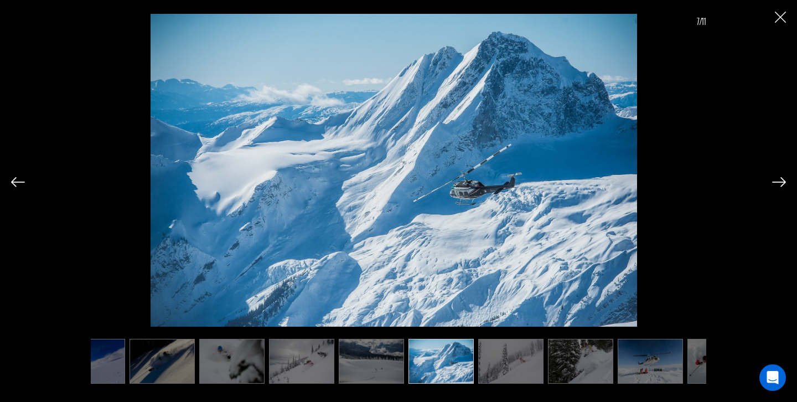
scroll to position [0, 96]
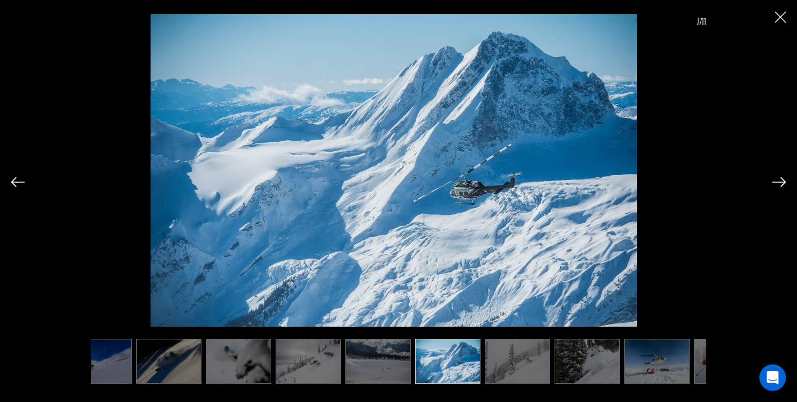
click at [517, 366] on img at bounding box center [517, 361] width 65 height 45
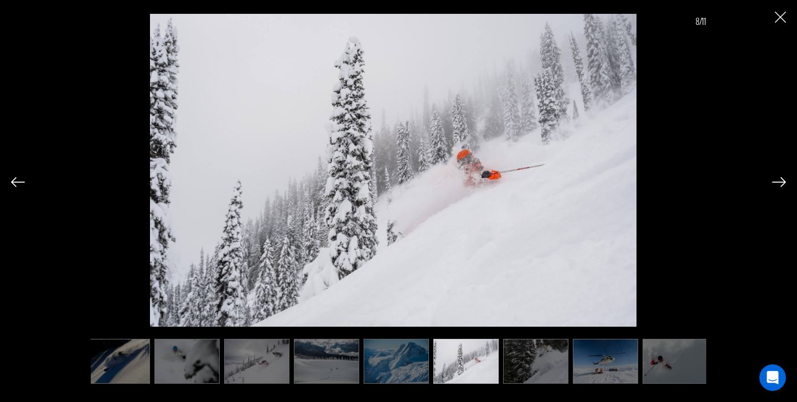
scroll to position [0, 152]
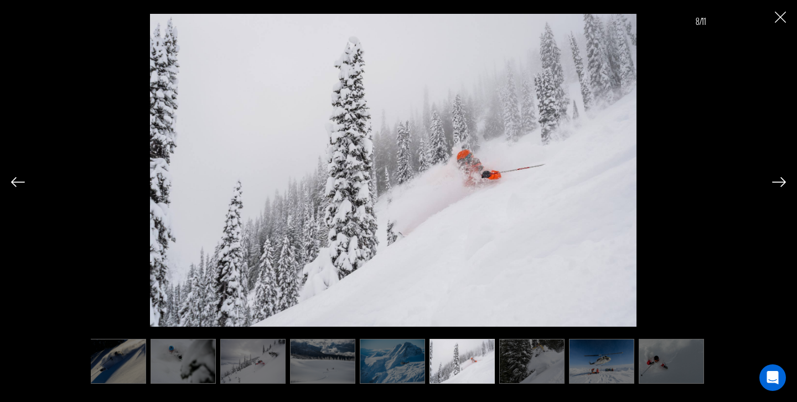
click at [512, 365] on img at bounding box center [531, 361] width 65 height 45
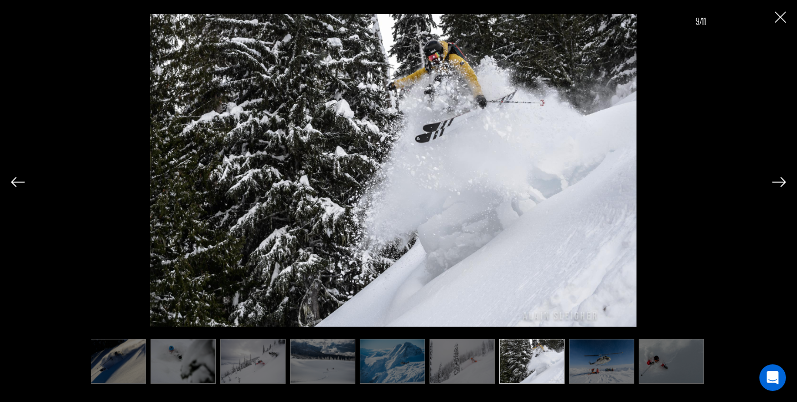
click at [597, 368] on img at bounding box center [601, 361] width 65 height 45
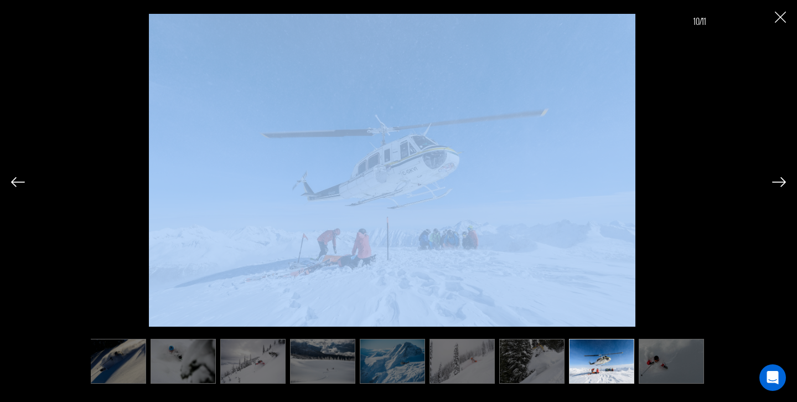
click at [387, 358] on img at bounding box center [392, 361] width 65 height 45
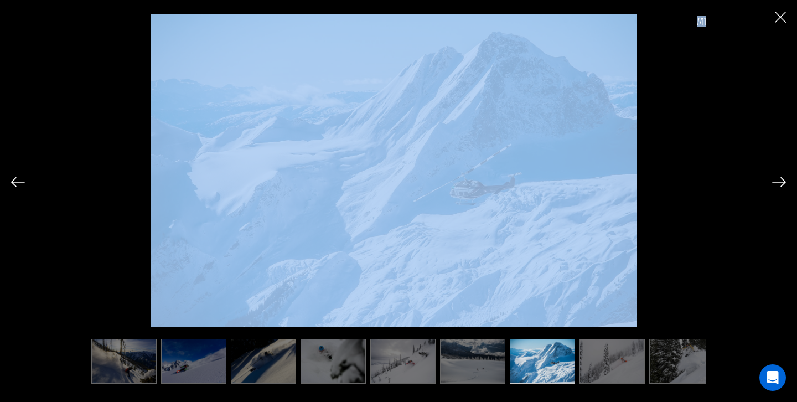
scroll to position [0, 0]
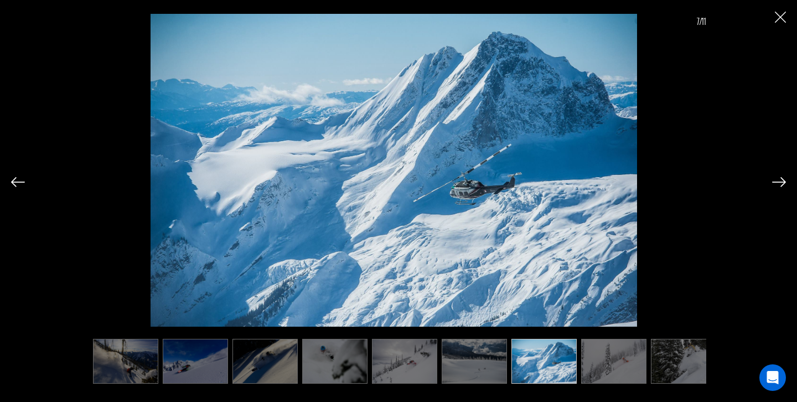
click at [678, 159] on div "7/11" at bounding box center [399, 165] width 616 height 324
click at [691, 360] on img at bounding box center [683, 361] width 65 height 45
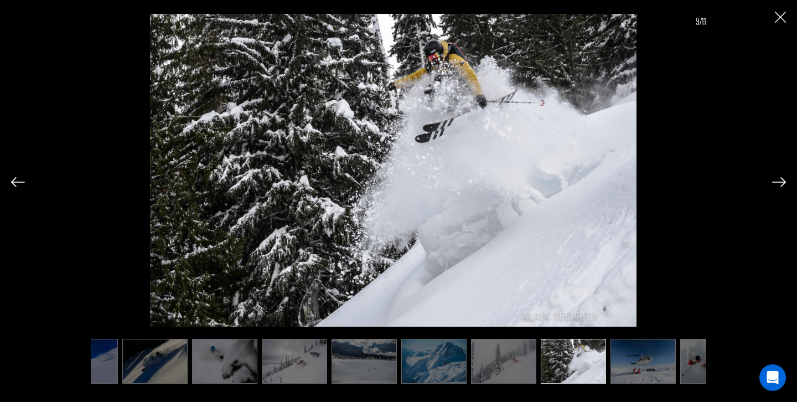
click at [691, 360] on img at bounding box center [712, 361] width 65 height 45
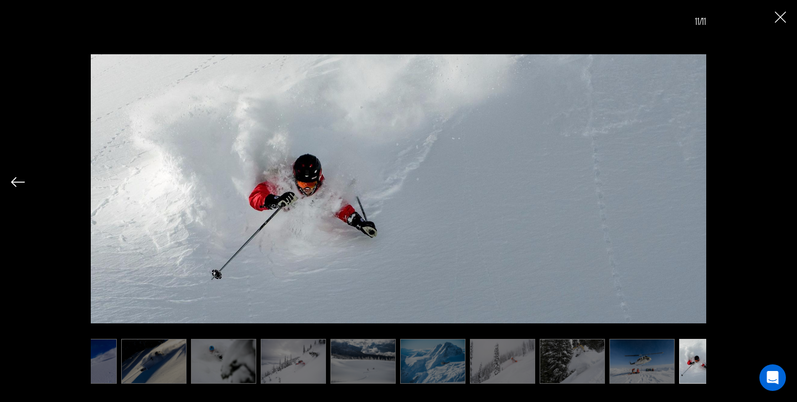
scroll to position [0, 152]
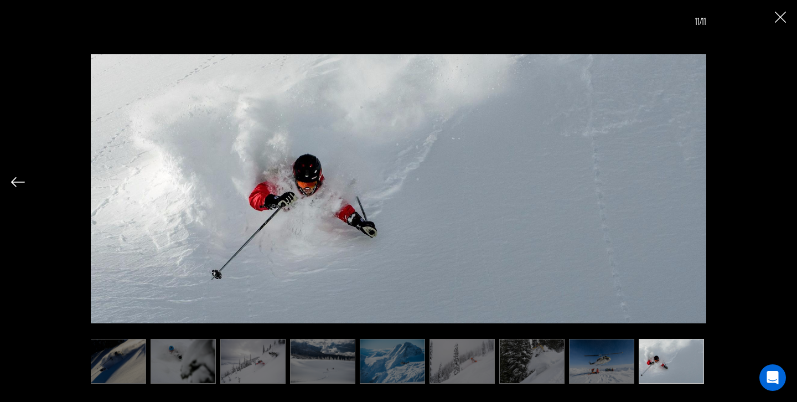
click at [691, 360] on img at bounding box center [671, 361] width 65 height 45
click at [198, 341] on img at bounding box center [183, 361] width 65 height 45
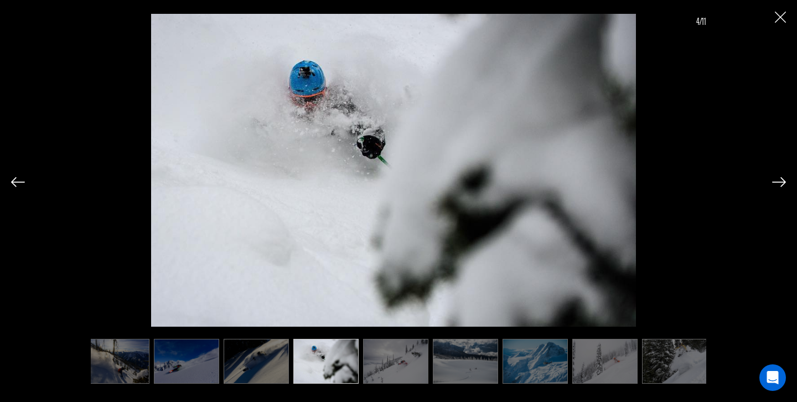
scroll to position [0, 0]
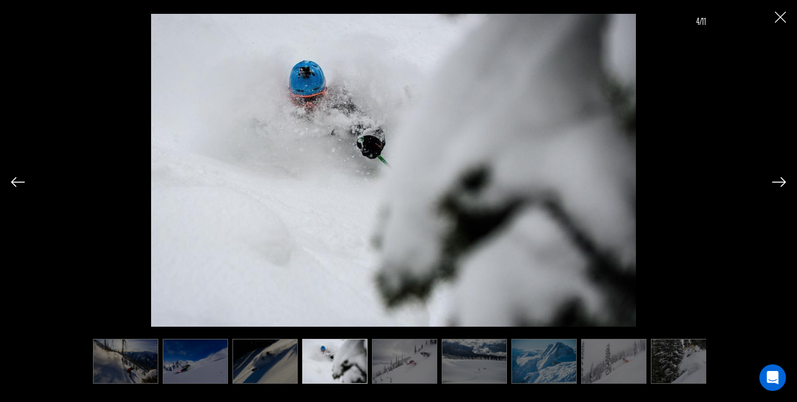
click at [191, 354] on img at bounding box center [195, 361] width 65 height 45
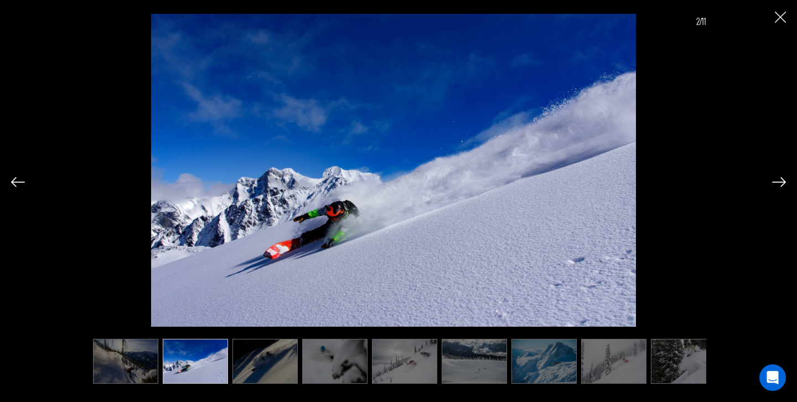
click at [169, 355] on img at bounding box center [195, 361] width 65 height 45
click at [134, 355] on img at bounding box center [125, 361] width 65 height 45
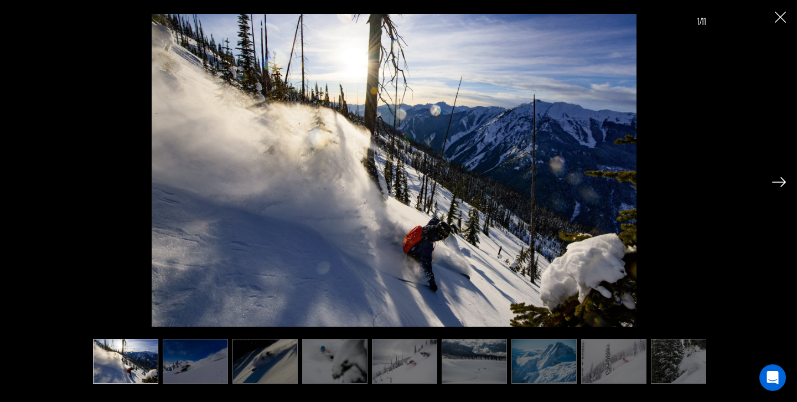
click at [781, 15] on img "Close" at bounding box center [780, 17] width 11 height 11
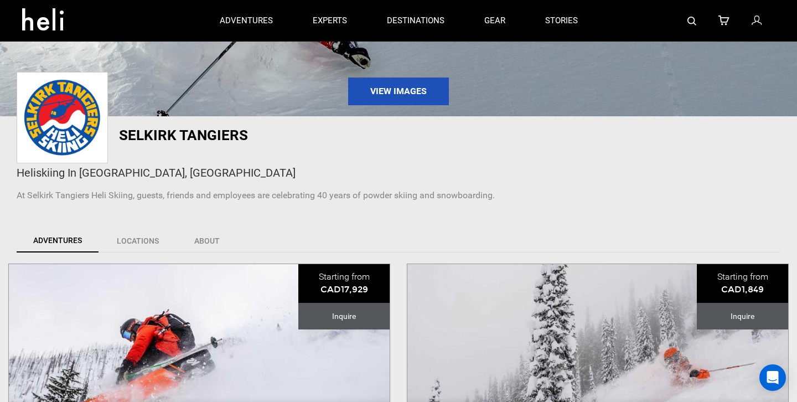
scroll to position [417, 0]
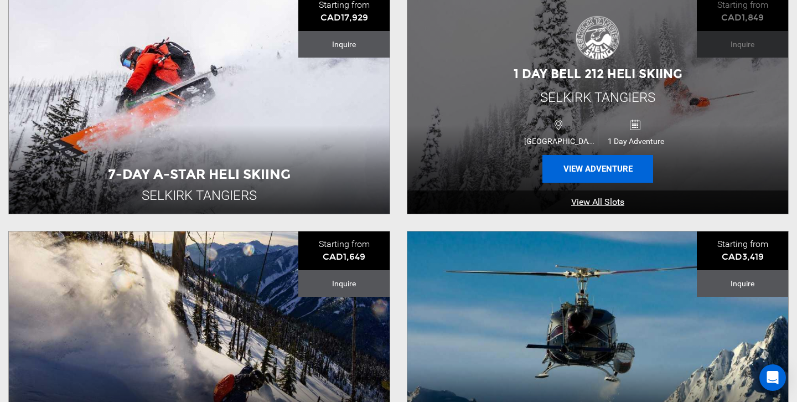
click at [600, 163] on button "View Adventure" at bounding box center [598, 169] width 111 height 28
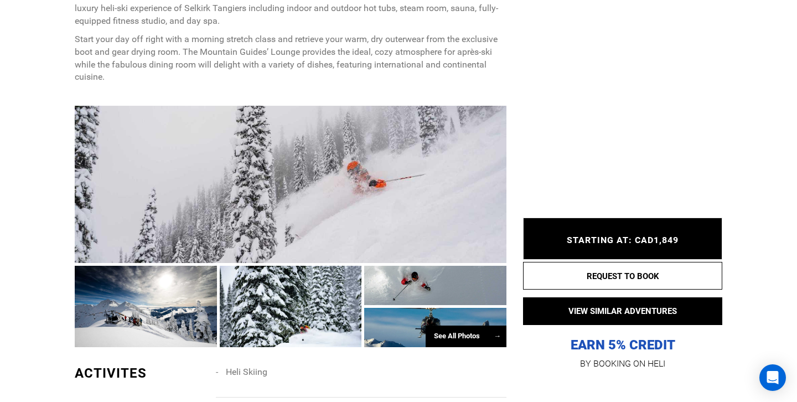
scroll to position [780, 0]
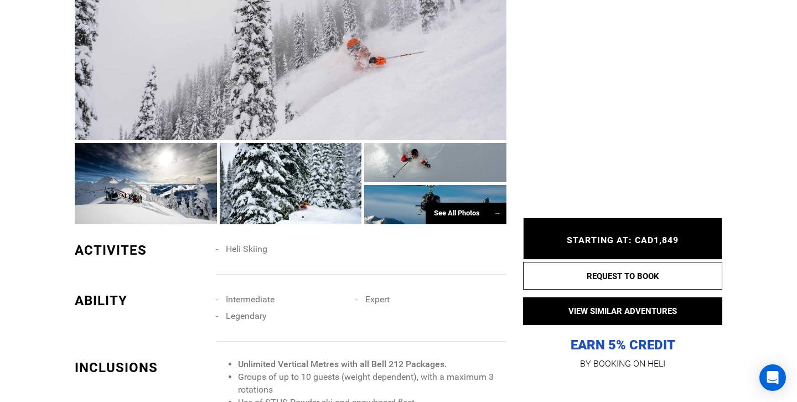
click at [451, 209] on div "See All Photos →" at bounding box center [466, 214] width 81 height 22
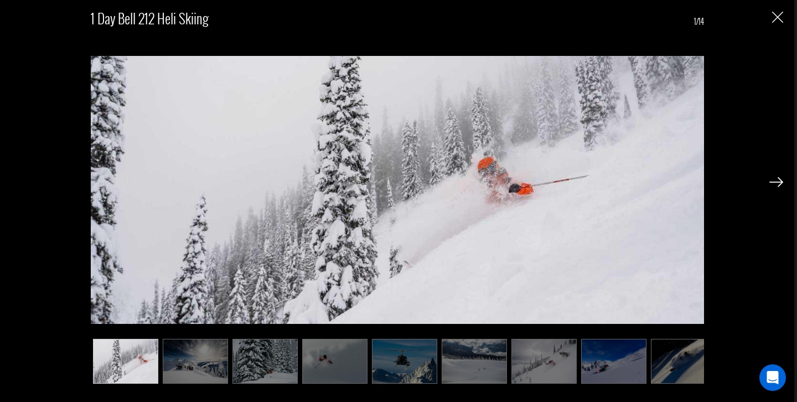
click at [212, 369] on img at bounding box center [195, 361] width 65 height 45
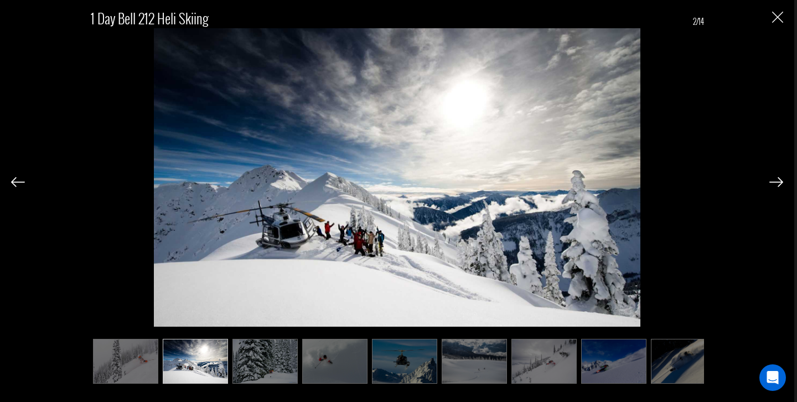
scroll to position [779, 0]
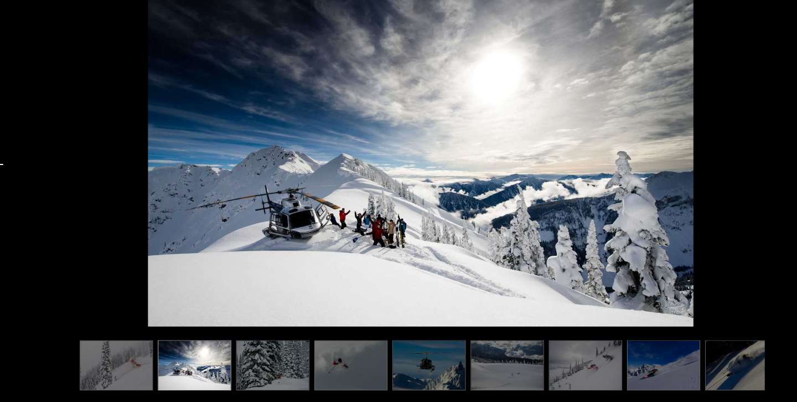
click at [406, 368] on img at bounding box center [404, 361] width 65 height 45
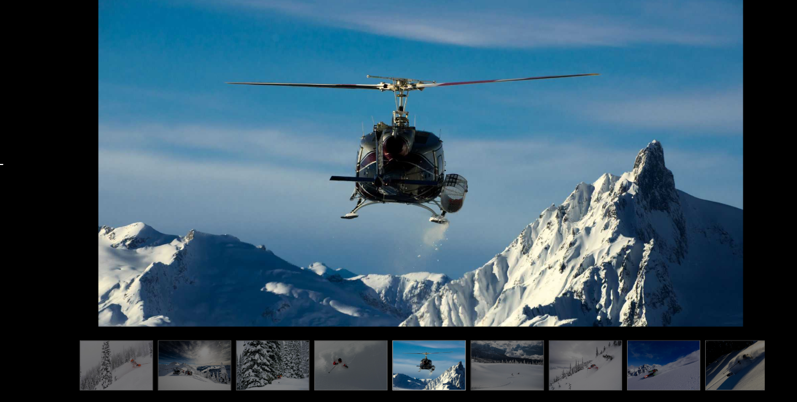
click at [259, 368] on img at bounding box center [265, 361] width 65 height 45
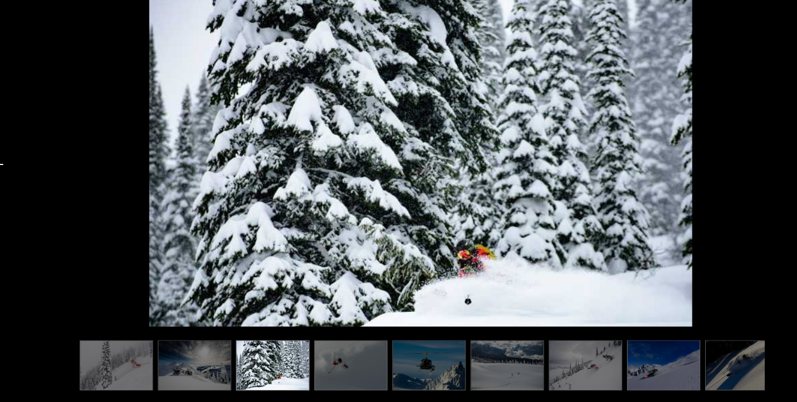
click at [353, 367] on img at bounding box center [334, 361] width 65 height 45
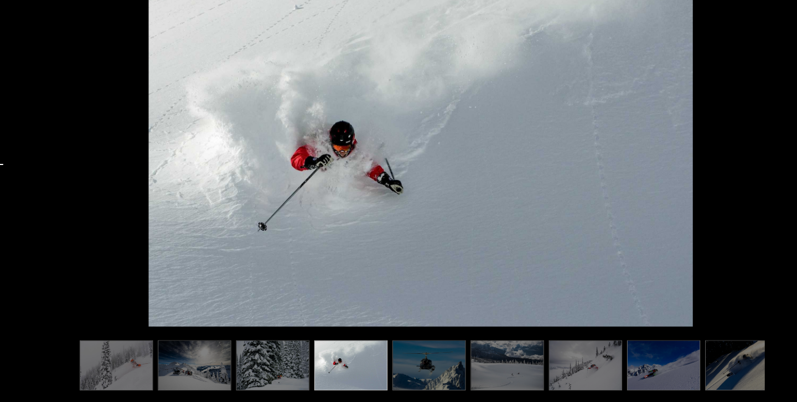
click at [544, 369] on img at bounding box center [544, 361] width 65 height 45
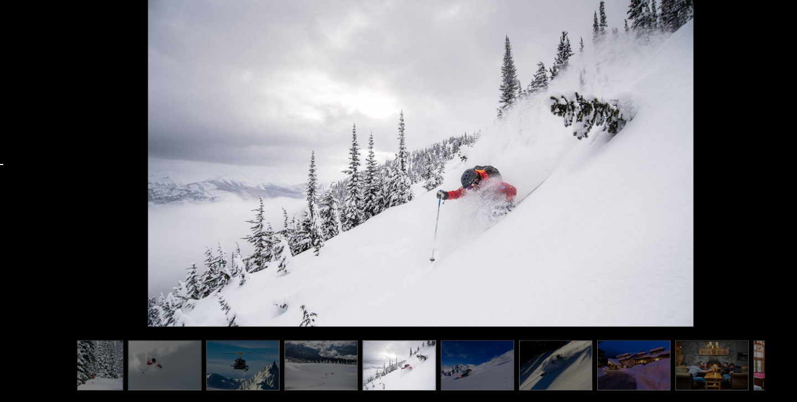
click at [544, 369] on img at bounding box center [517, 361] width 65 height 45
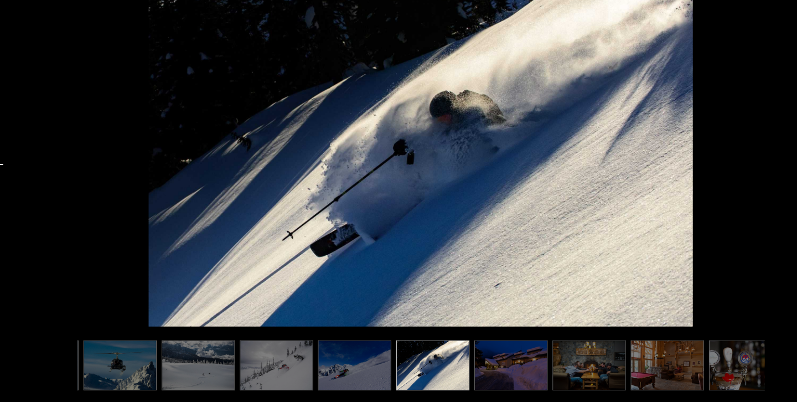
click at [544, 369] on img at bounding box center [547, 361] width 65 height 45
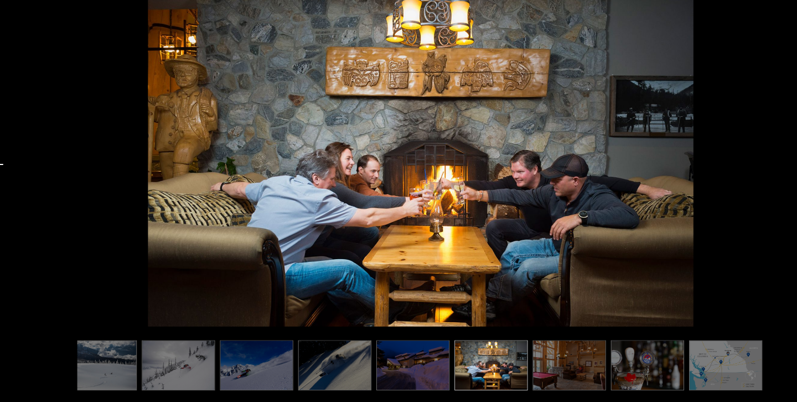
click at [384, 363] on img at bounding box center [390, 361] width 65 height 45
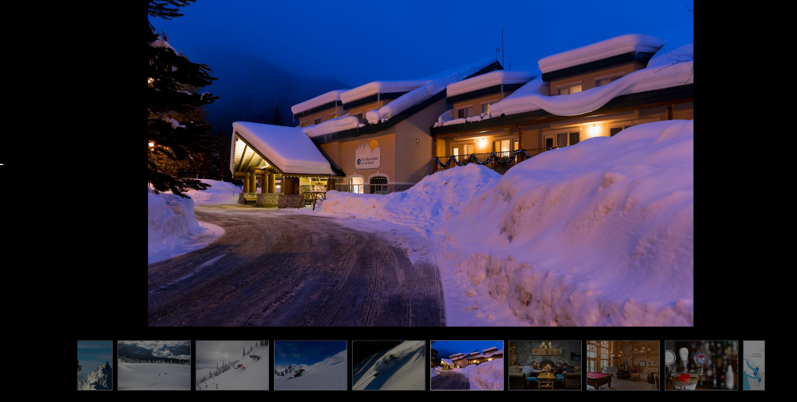
scroll to position [0, 308]
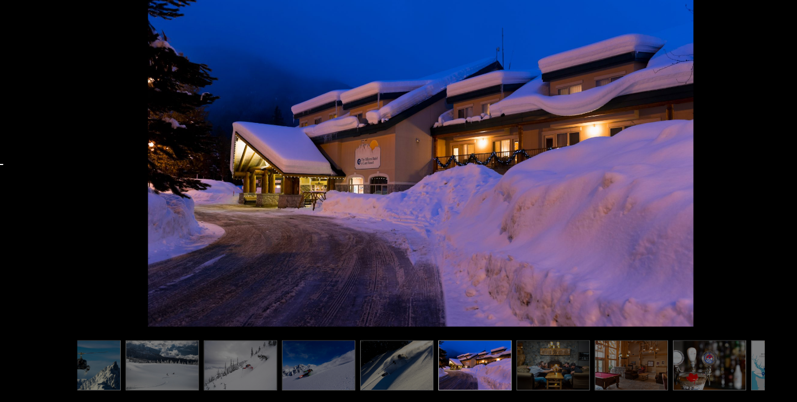
click at [171, 332] on div "1 Day Bell 212 Heli Skiing 10/14" at bounding box center [397, 191] width 613 height 376
click at [168, 363] on img at bounding box center [166, 361] width 65 height 45
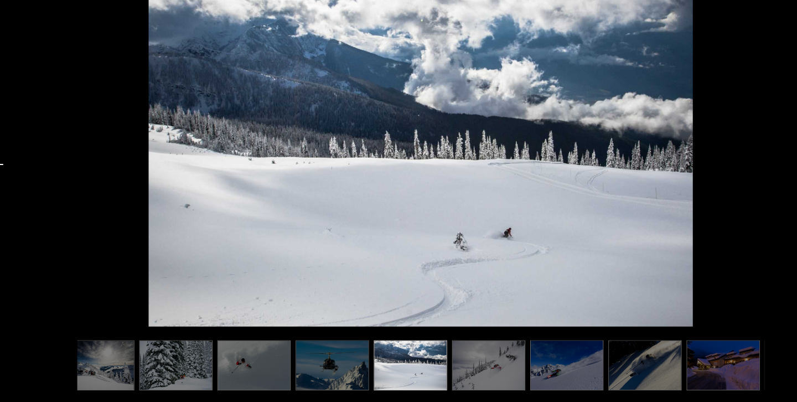
click at [168, 363] on img at bounding box center [178, 361] width 65 height 45
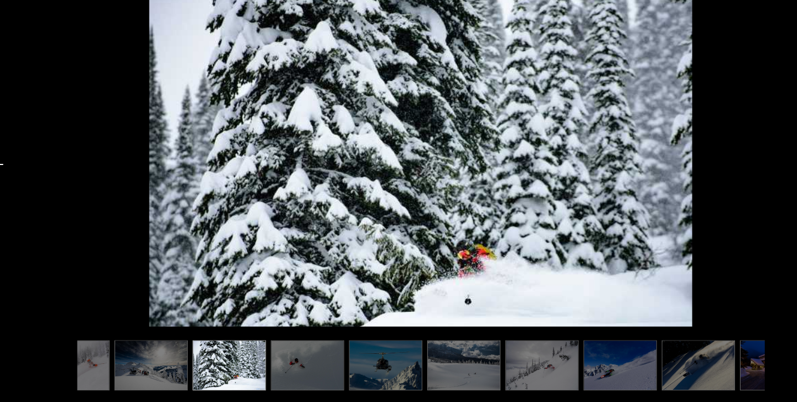
scroll to position [0, 0]
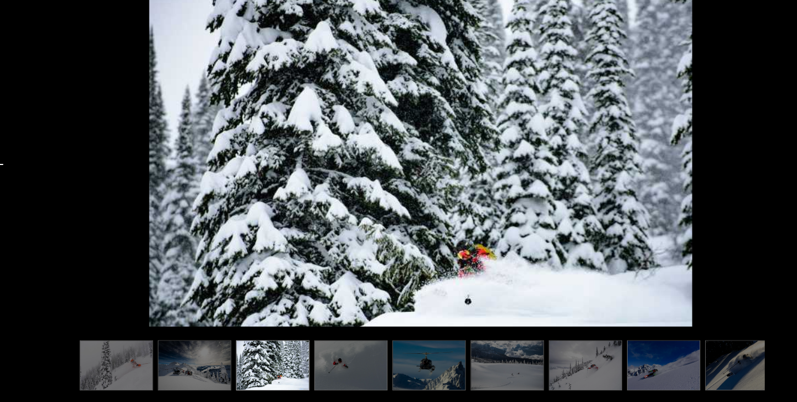
click at [168, 363] on img at bounding box center [195, 361] width 65 height 45
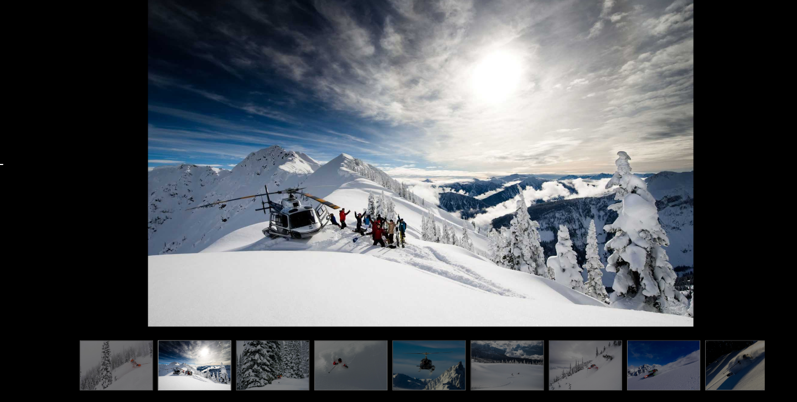
click at [134, 364] on img at bounding box center [125, 361] width 65 height 45
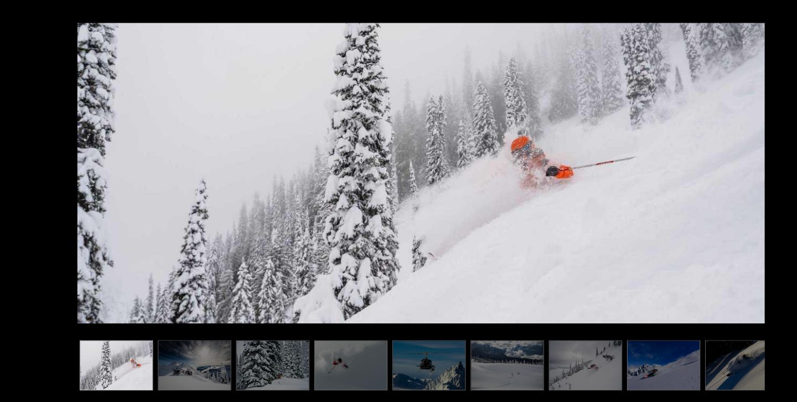
click at [708, 47] on div "1 Day Bell 212 Heli Skiing 1/14" at bounding box center [397, 191] width 772 height 382
click at [53, 44] on div "1 Day Bell 212 Heli Skiing 1/14" at bounding box center [397, 191] width 772 height 382
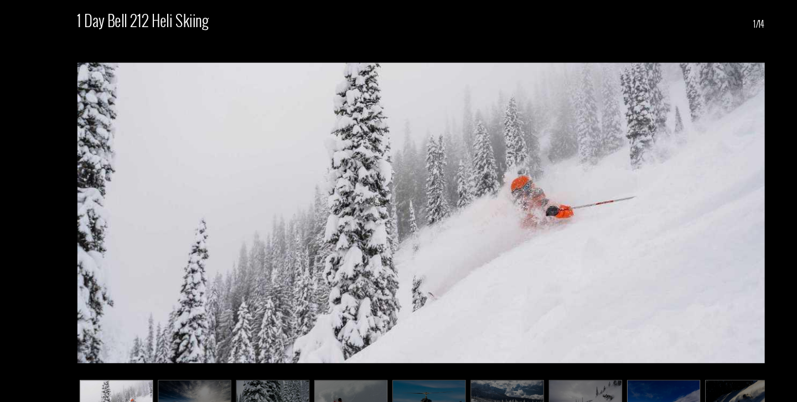
scroll to position [319, 0]
click at [456, 125] on img at bounding box center [397, 190] width 613 height 324
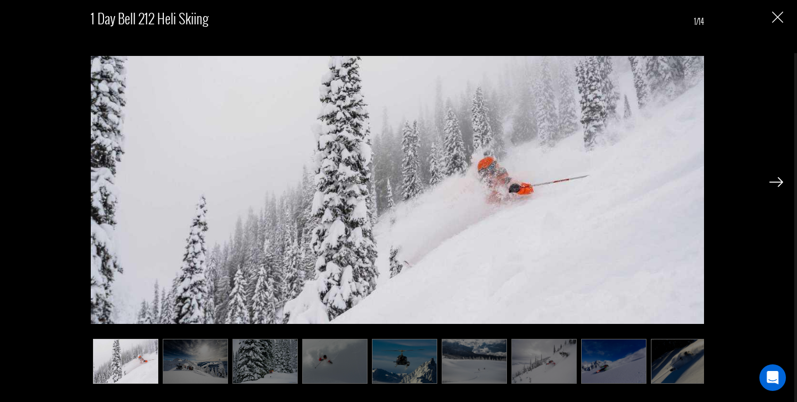
click at [779, 16] on img "Close" at bounding box center [777, 17] width 11 height 11
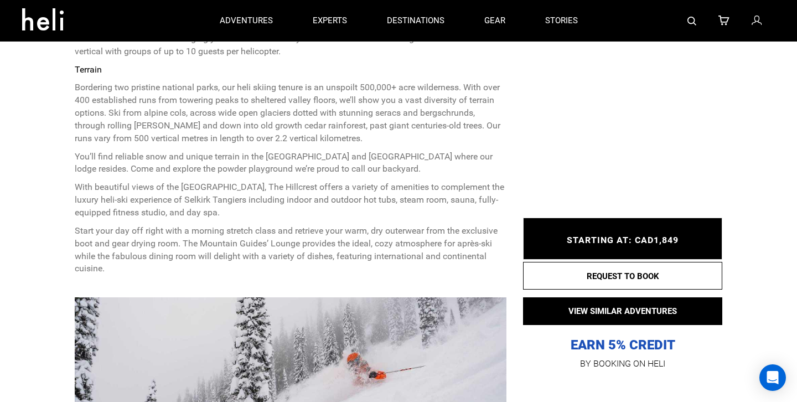
scroll to position [642, 0]
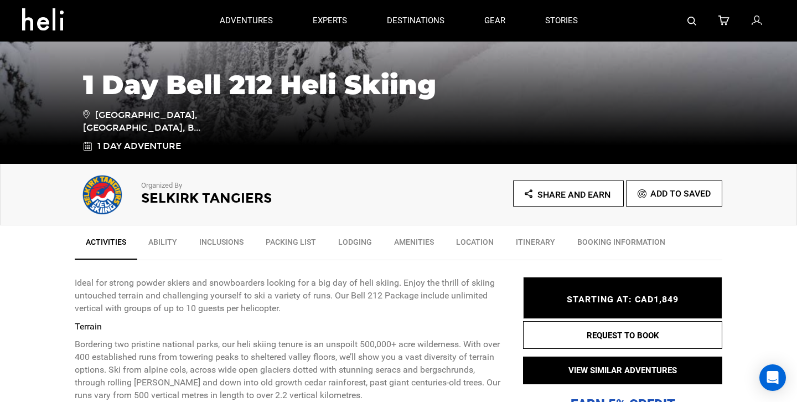
scroll to position [432, 0]
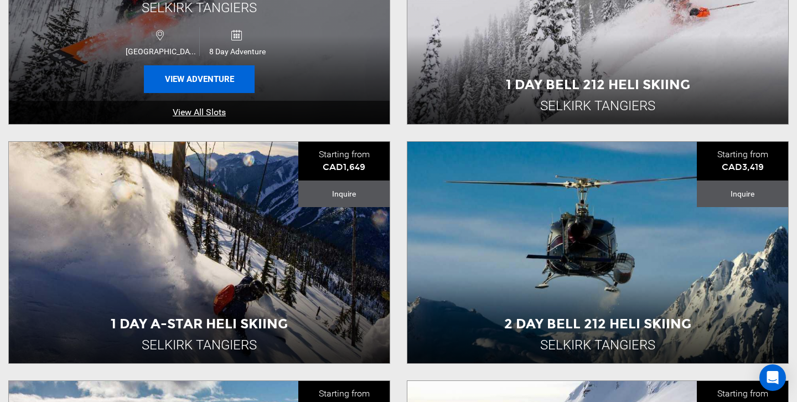
scroll to position [536, 0]
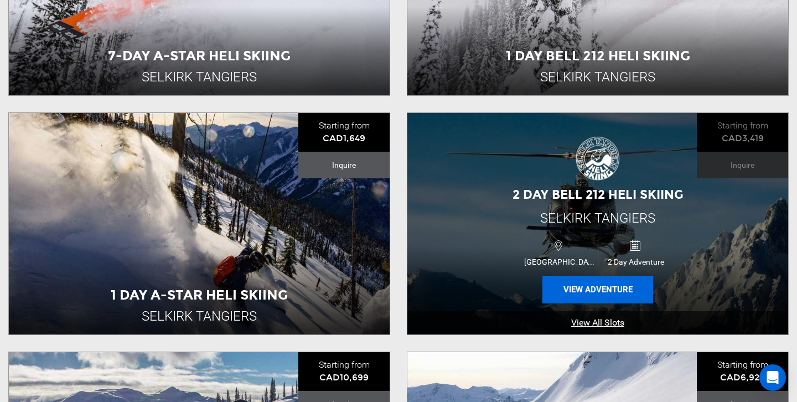
click at [591, 290] on button "View Adventure" at bounding box center [598, 290] width 111 height 28
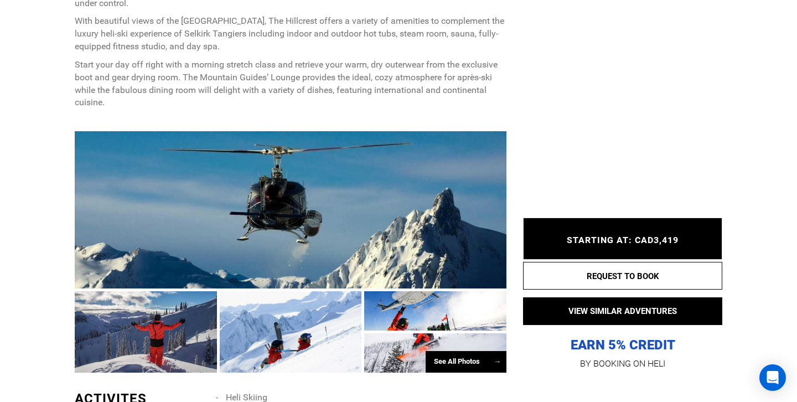
scroll to position [681, 0]
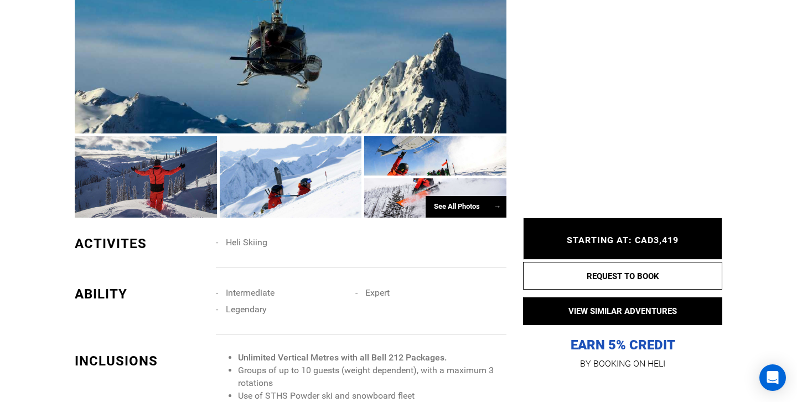
click at [464, 206] on div "See All Photos →" at bounding box center [466, 207] width 81 height 22
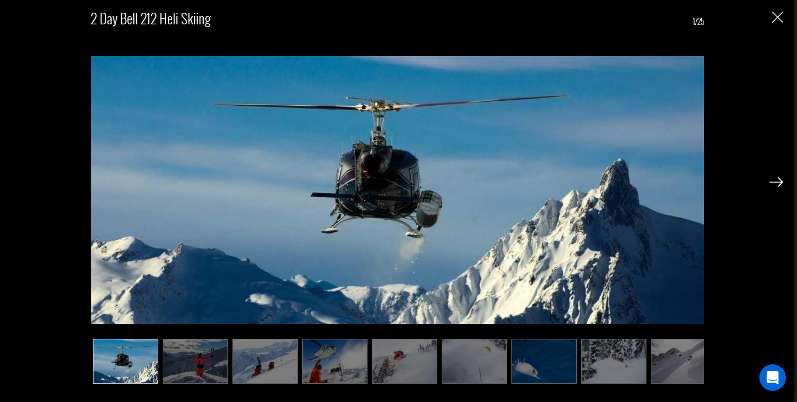
click at [296, 369] on img at bounding box center [265, 361] width 65 height 45
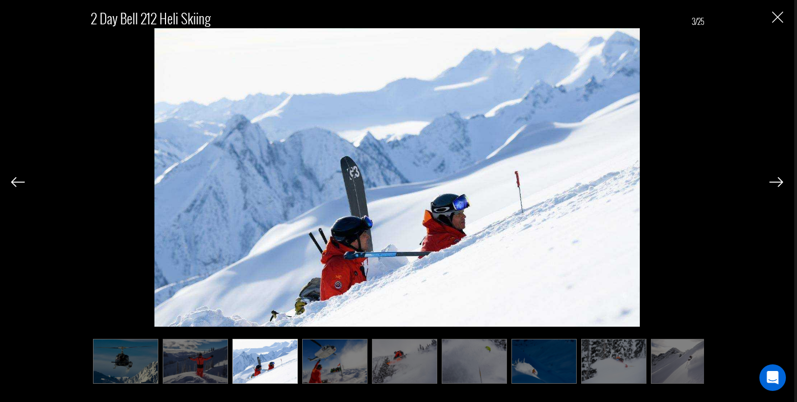
click at [324, 366] on img at bounding box center [334, 361] width 65 height 45
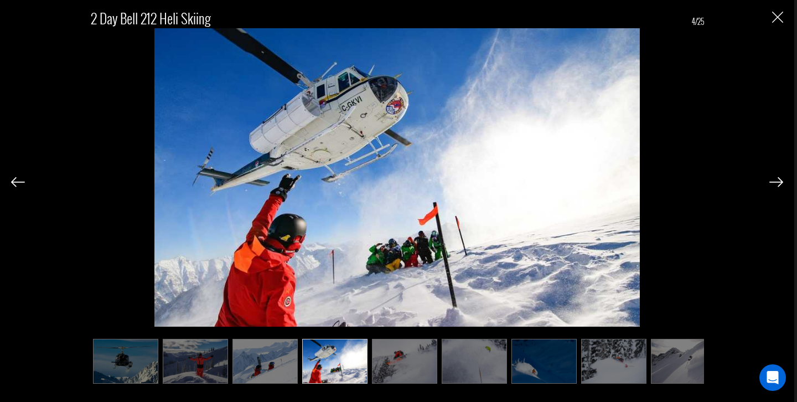
click at [260, 363] on img at bounding box center [265, 361] width 65 height 45
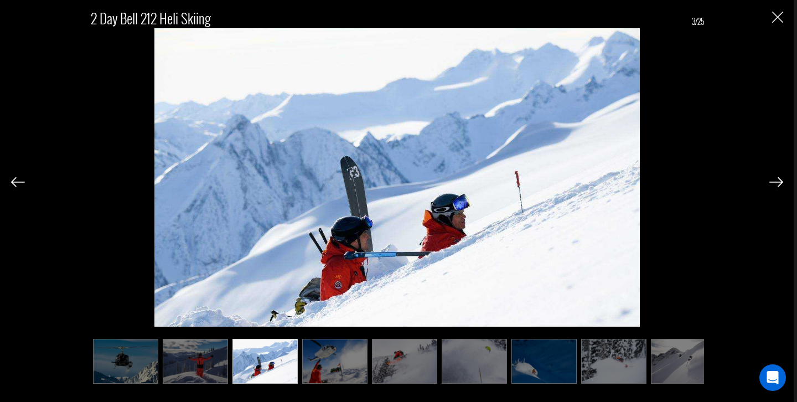
click at [483, 375] on img at bounding box center [474, 361] width 65 height 45
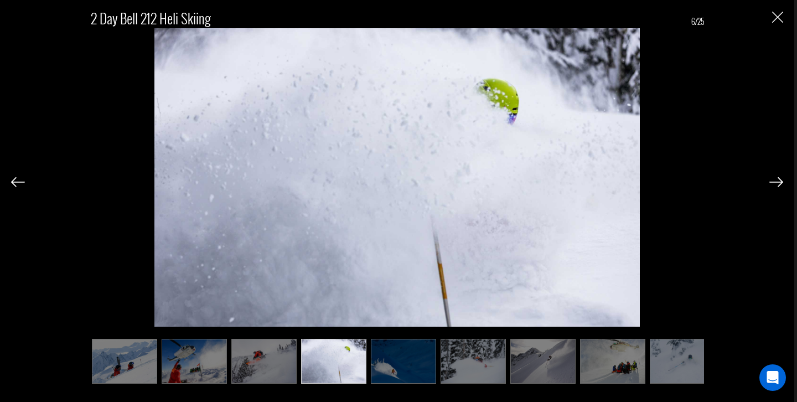
click at [508, 371] on ul at bounding box center [397, 361] width 613 height 45
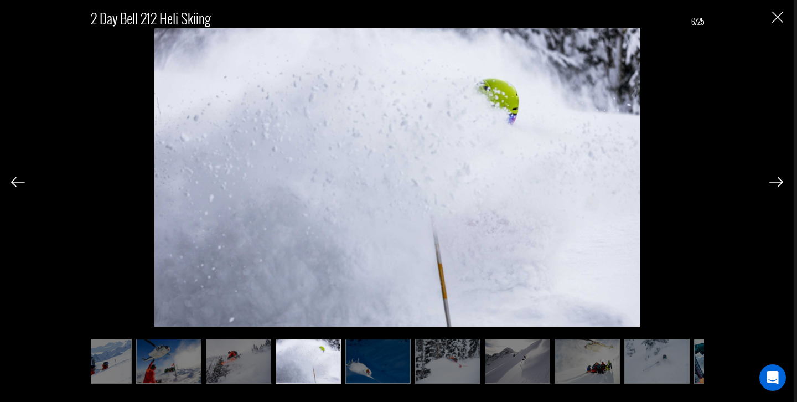
click at [508, 371] on img at bounding box center [517, 361] width 65 height 45
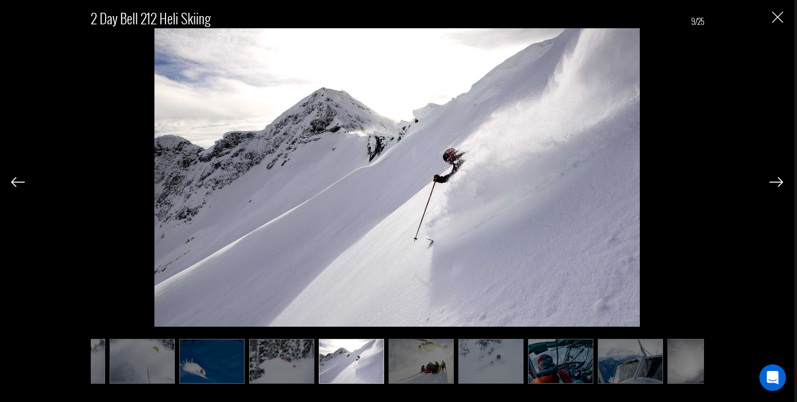
click at [441, 372] on img at bounding box center [421, 361] width 65 height 45
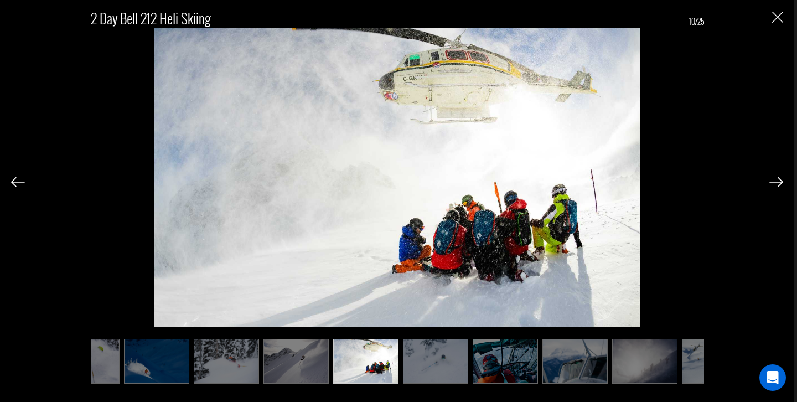
click at [441, 372] on img at bounding box center [435, 361] width 65 height 45
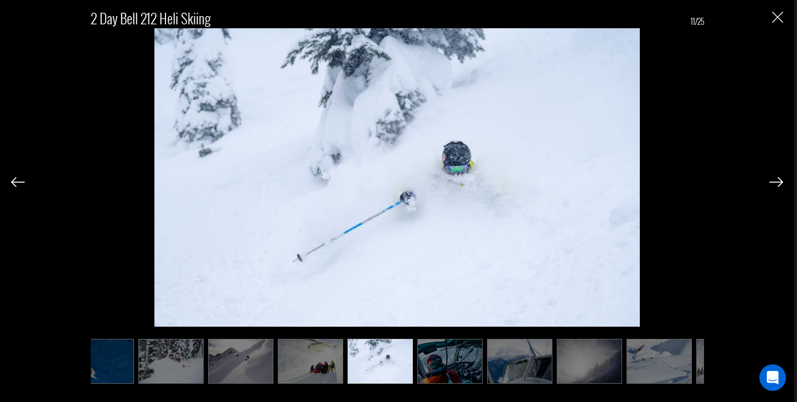
click at [441, 372] on img at bounding box center [449, 361] width 65 height 45
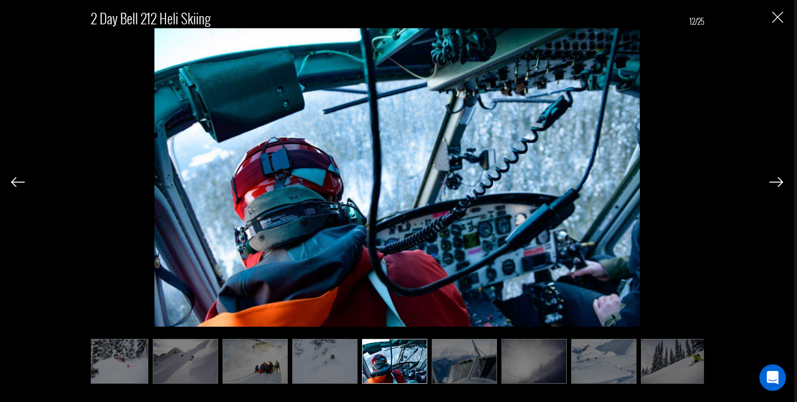
click at [455, 371] on img at bounding box center [464, 361] width 65 height 45
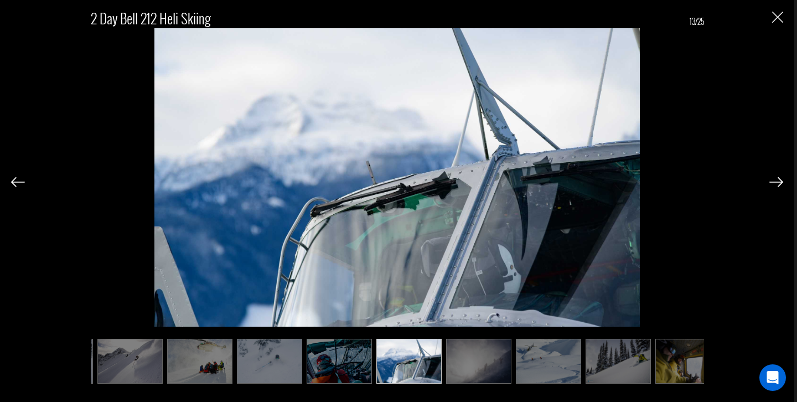
click at [483, 371] on img at bounding box center [478, 361] width 65 height 45
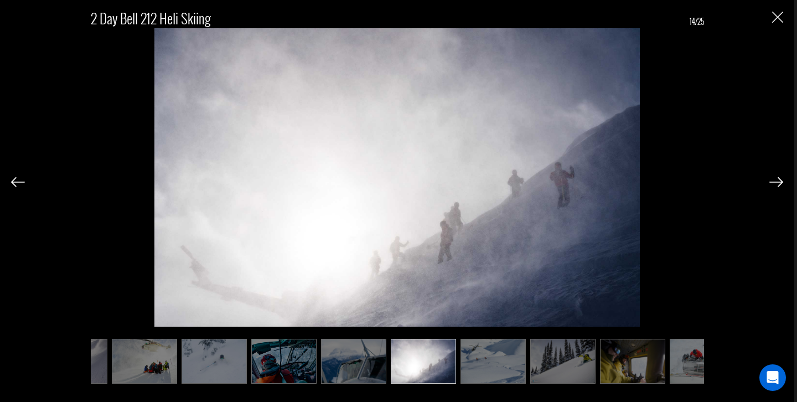
click at [493, 368] on img at bounding box center [493, 361] width 65 height 45
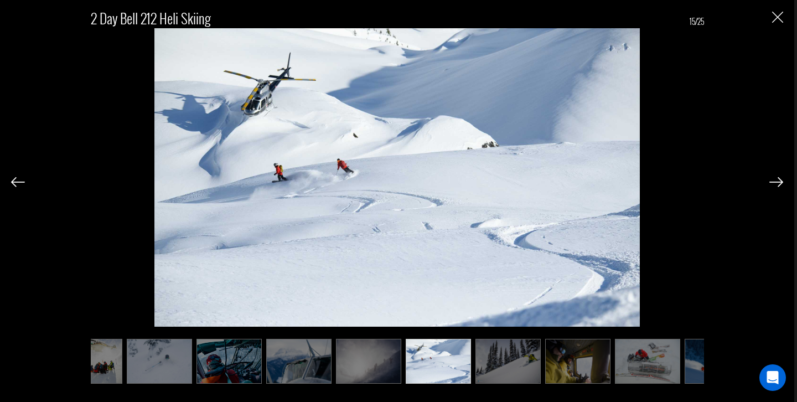
click at [518, 366] on img at bounding box center [508, 361] width 65 height 45
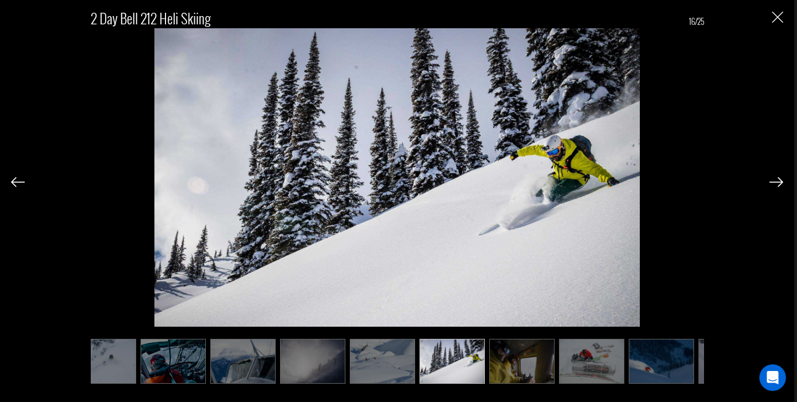
click at [378, 370] on img at bounding box center [382, 361] width 65 height 45
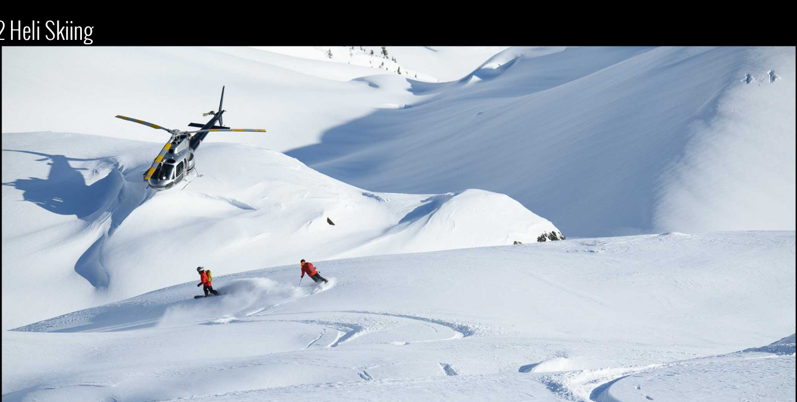
scroll to position [593, 0]
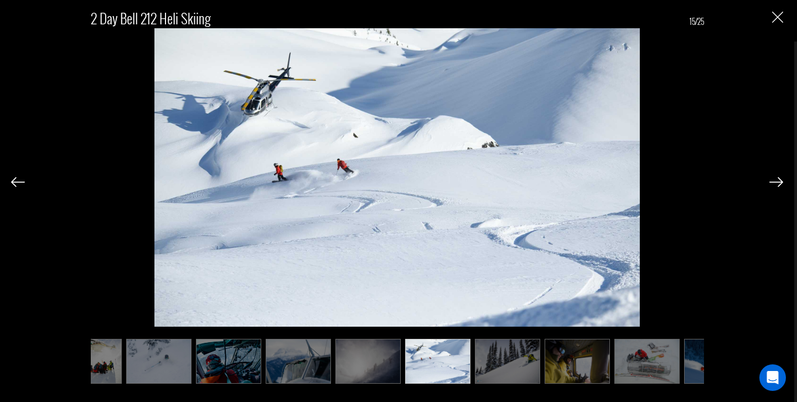
click at [634, 349] on img at bounding box center [646, 361] width 65 height 45
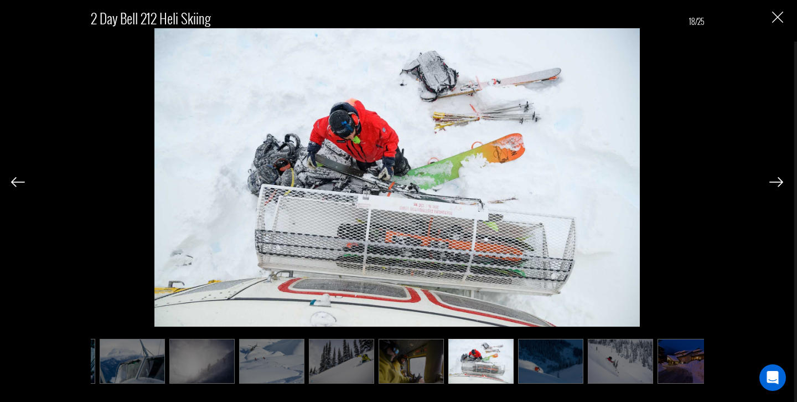
click at [570, 375] on img at bounding box center [550, 361] width 65 height 45
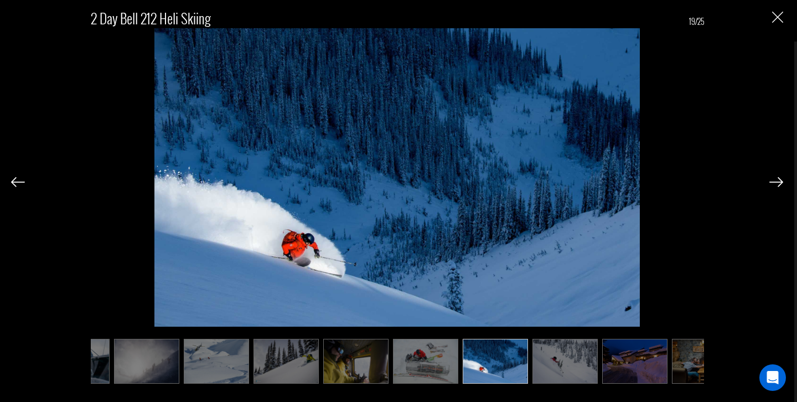
click at [570, 370] on img at bounding box center [565, 361] width 65 height 45
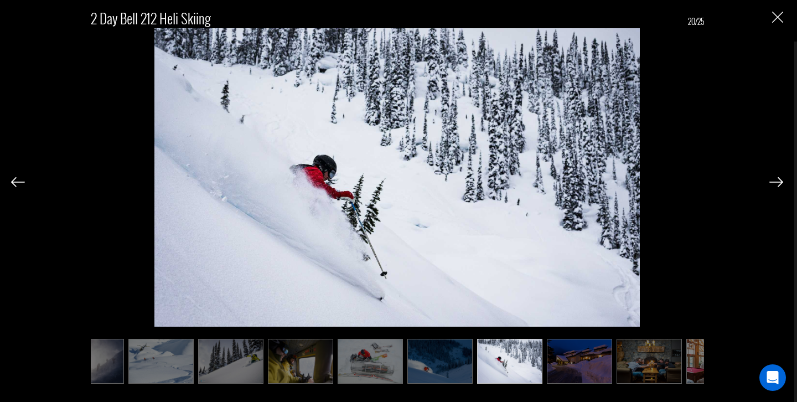
click at [570, 370] on img at bounding box center [579, 361] width 65 height 45
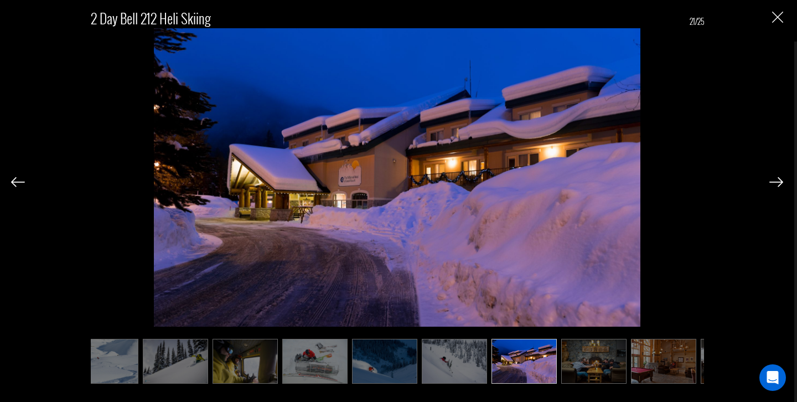
click at [570, 370] on img at bounding box center [593, 361] width 65 height 45
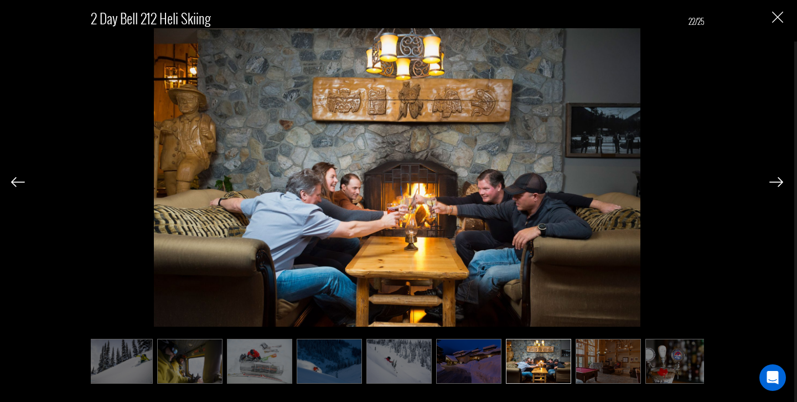
click at [577, 369] on img at bounding box center [608, 361] width 65 height 45
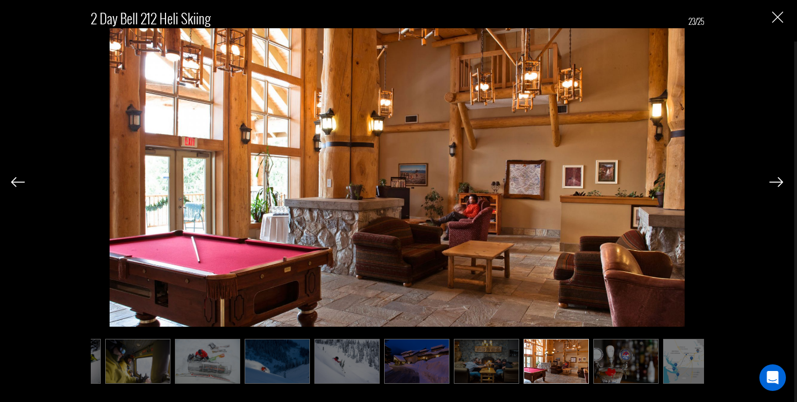
click at [596, 368] on ul at bounding box center [397, 361] width 613 height 45
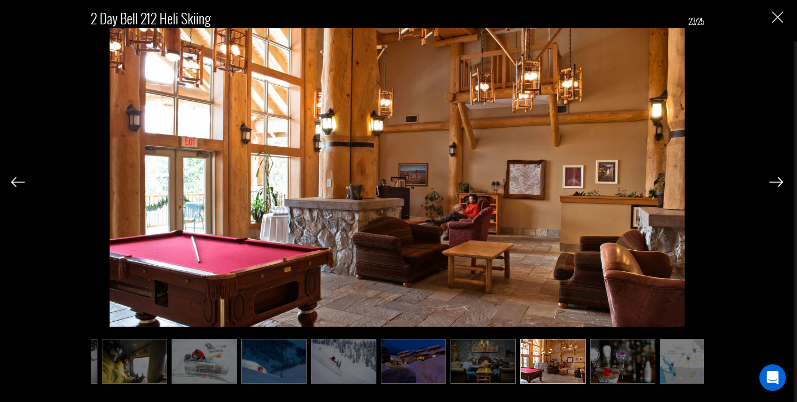
click at [611, 367] on img at bounding box center [622, 361] width 65 height 45
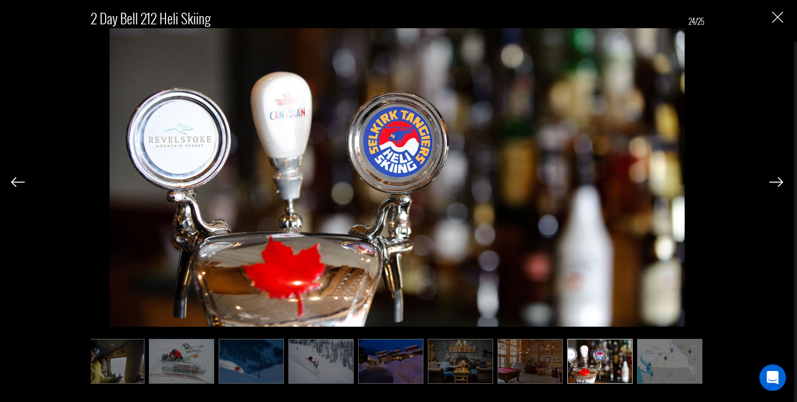
scroll to position [0, 1130]
click at [779, 21] on img "Close" at bounding box center [777, 17] width 11 height 11
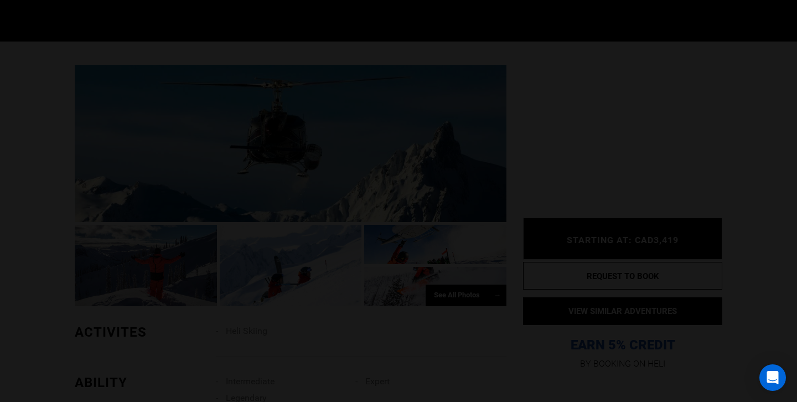
scroll to position [0, 0]
